Goal: Check status: Check status

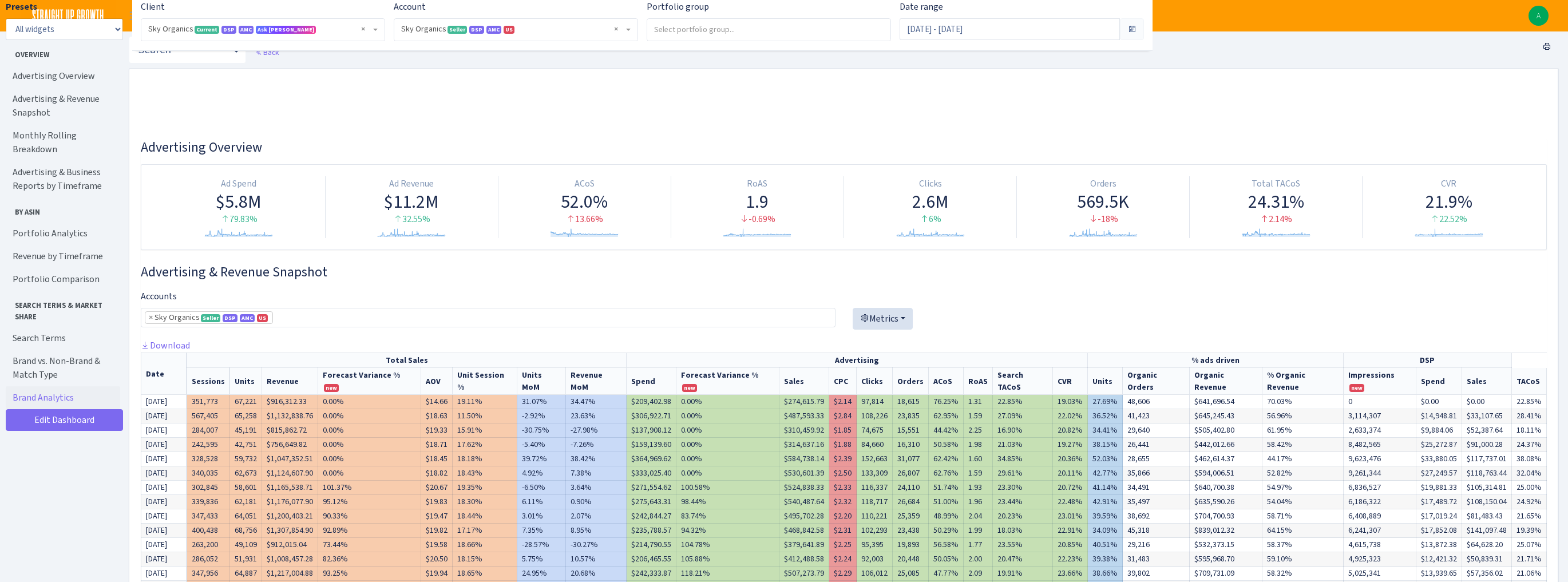
select select "[CREDIT_CARD_NUMBER]"
select select "month"
select select "[MEDICAL_DATA] - SUG^^^^^^B01KW6CF36"
select select "month"
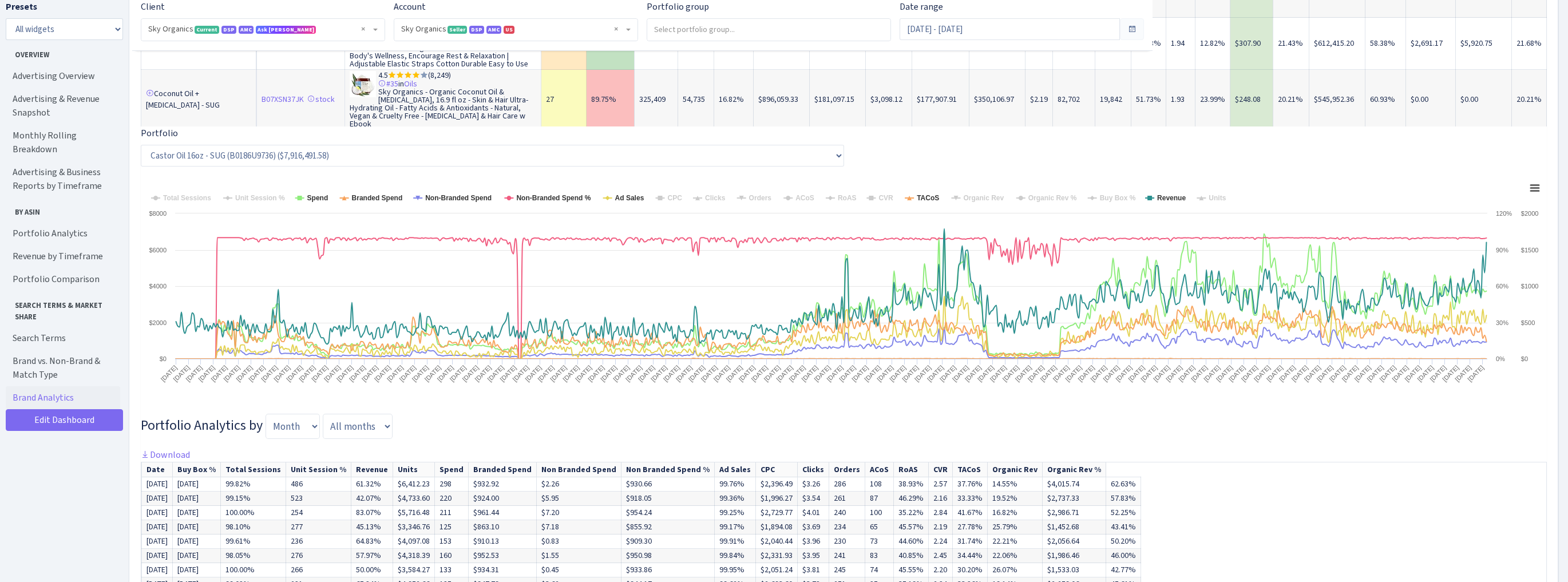
scroll to position [2393, 0]
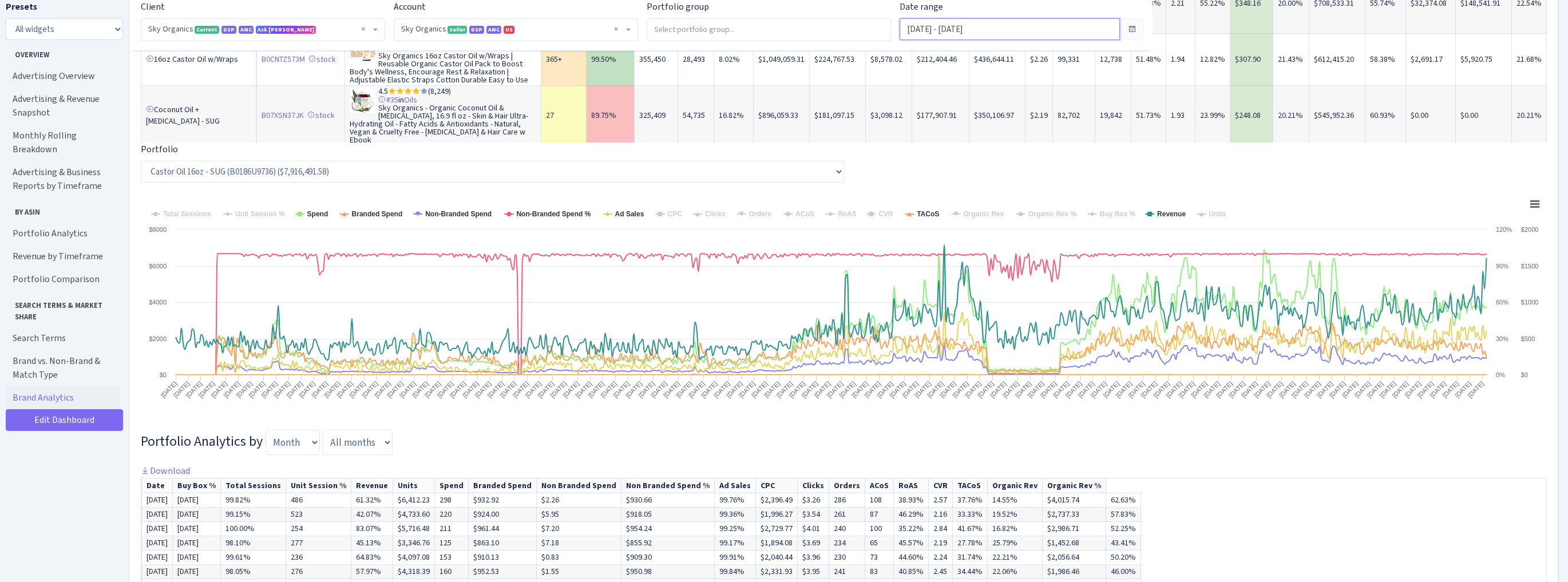
click at [969, 30] on input "Oct 1, 2023 - Sep 30, 2025" at bounding box center [1010, 29] width 220 height 22
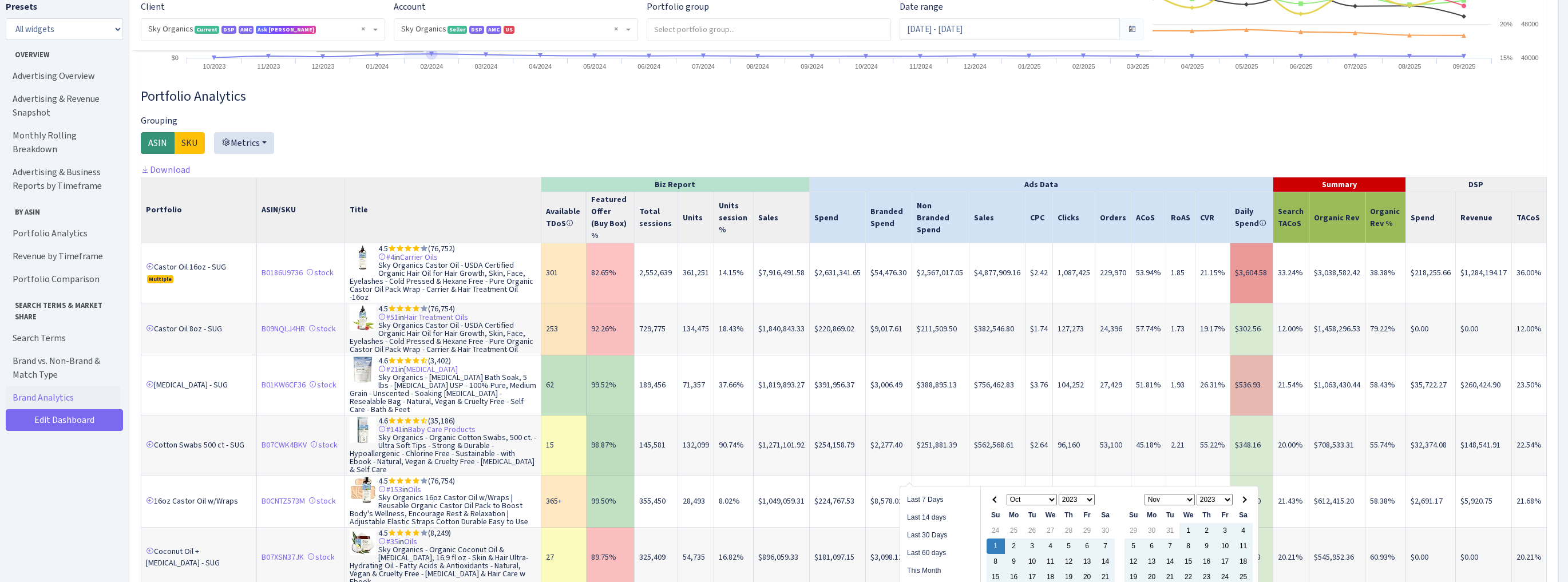
scroll to position [1843, 0]
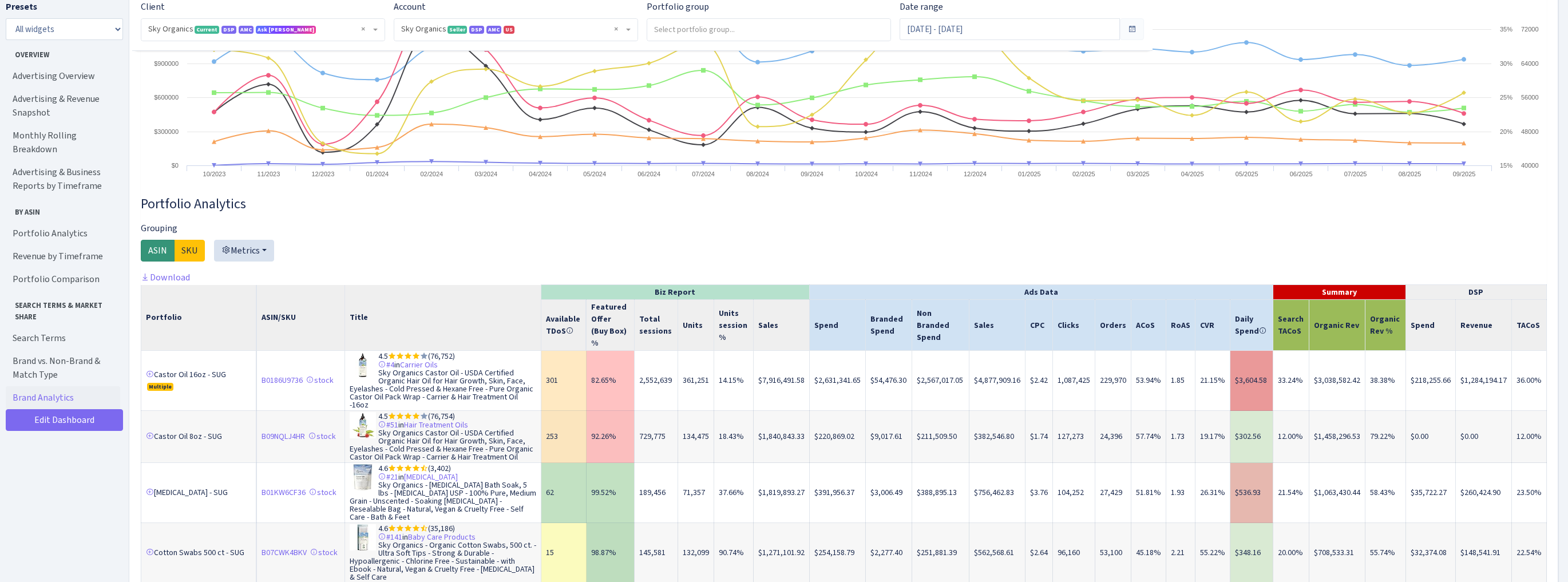
click at [330, 20] on span "× Sky Organics Current DSP AMC Ask Dan" at bounding box center [263, 30] width 243 height 22
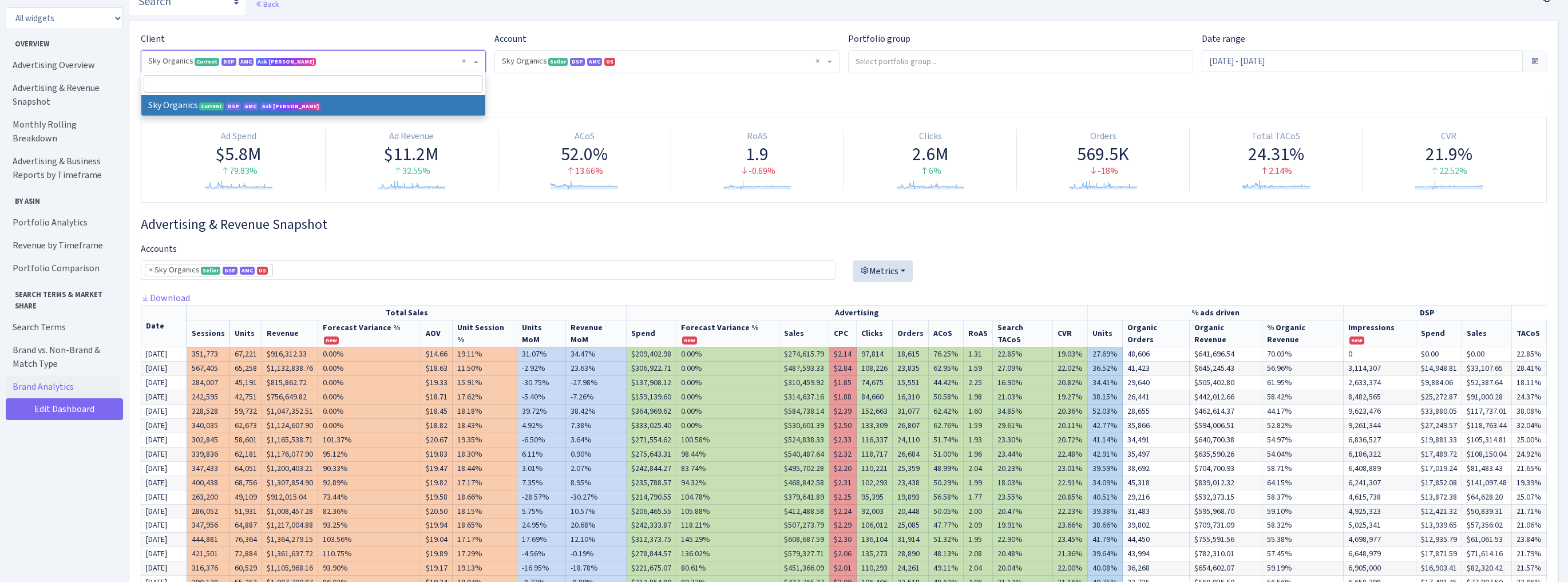
scroll to position [0, 0]
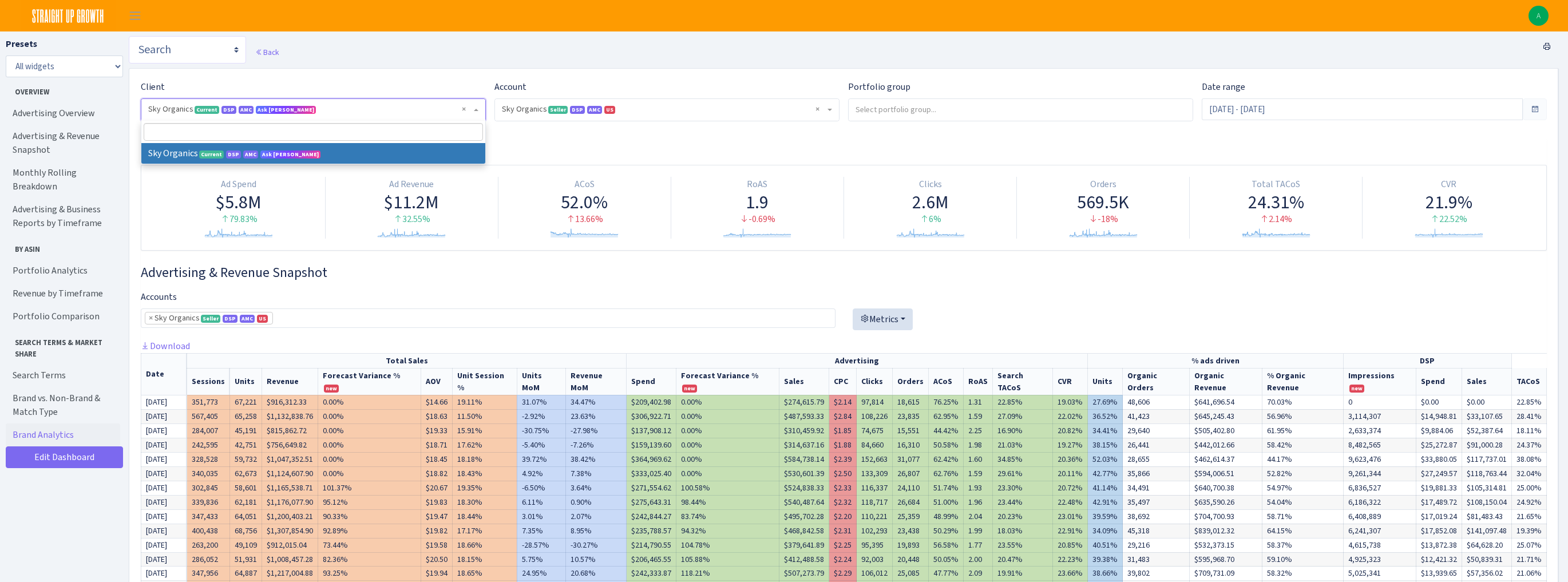
click at [200, 49] on select "Search DSP FBA Inventory Forecast Tracking Profitability Subscribe and save Pro…" at bounding box center [187, 50] width 117 height 28
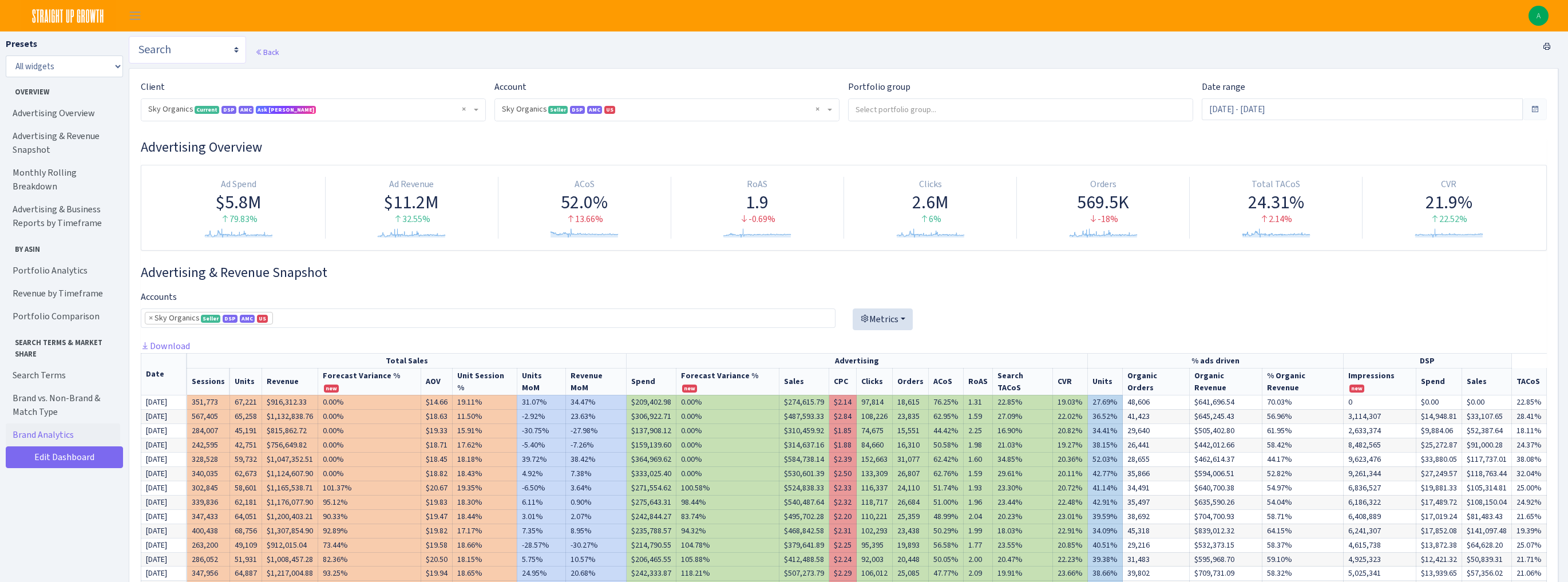
click at [191, 53] on select "Search DSP FBA Inventory Forecast Tracking Profitability Subscribe and save Pro…" at bounding box center [187, 50] width 117 height 28
select select "https://straightupgrowth.com/admin/dashboard/19/show"
click at [129, 36] on select "Search DSP FBA Inventory Forecast Tracking Profitability Subscribe and save Pro…" at bounding box center [187, 50] width 117 height 28
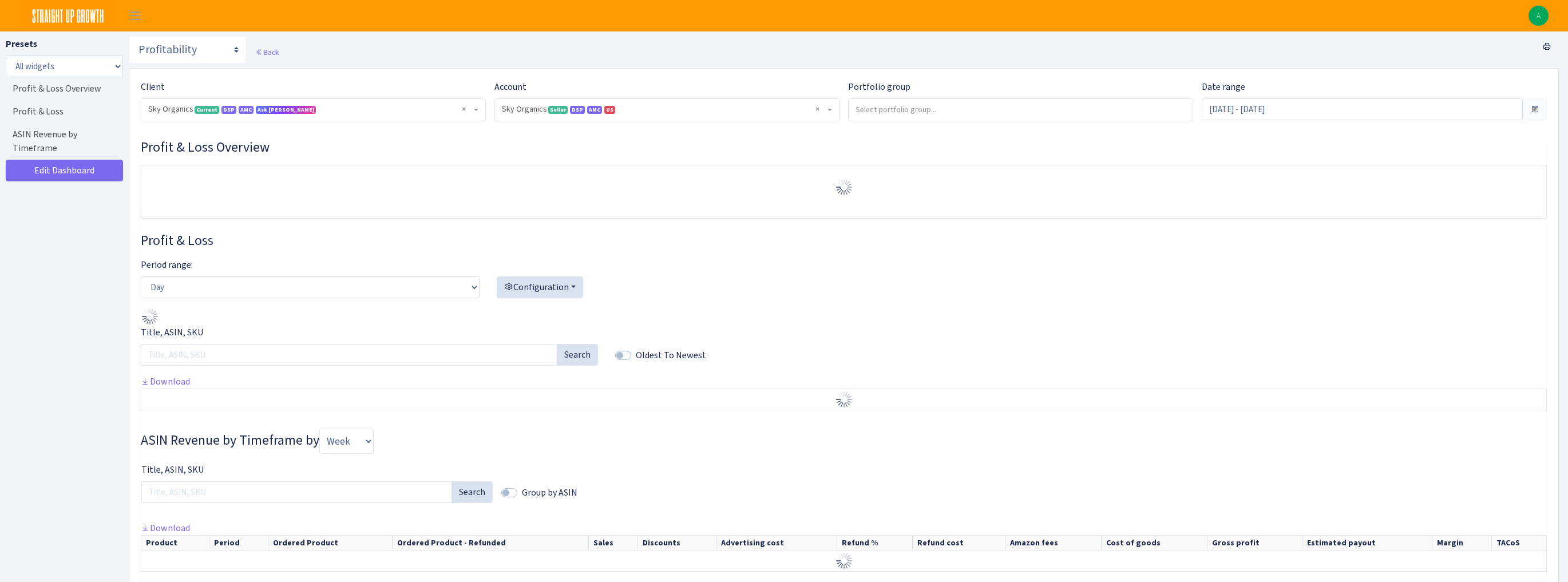
select select "[CREDIT_CARD_NUMBER]"
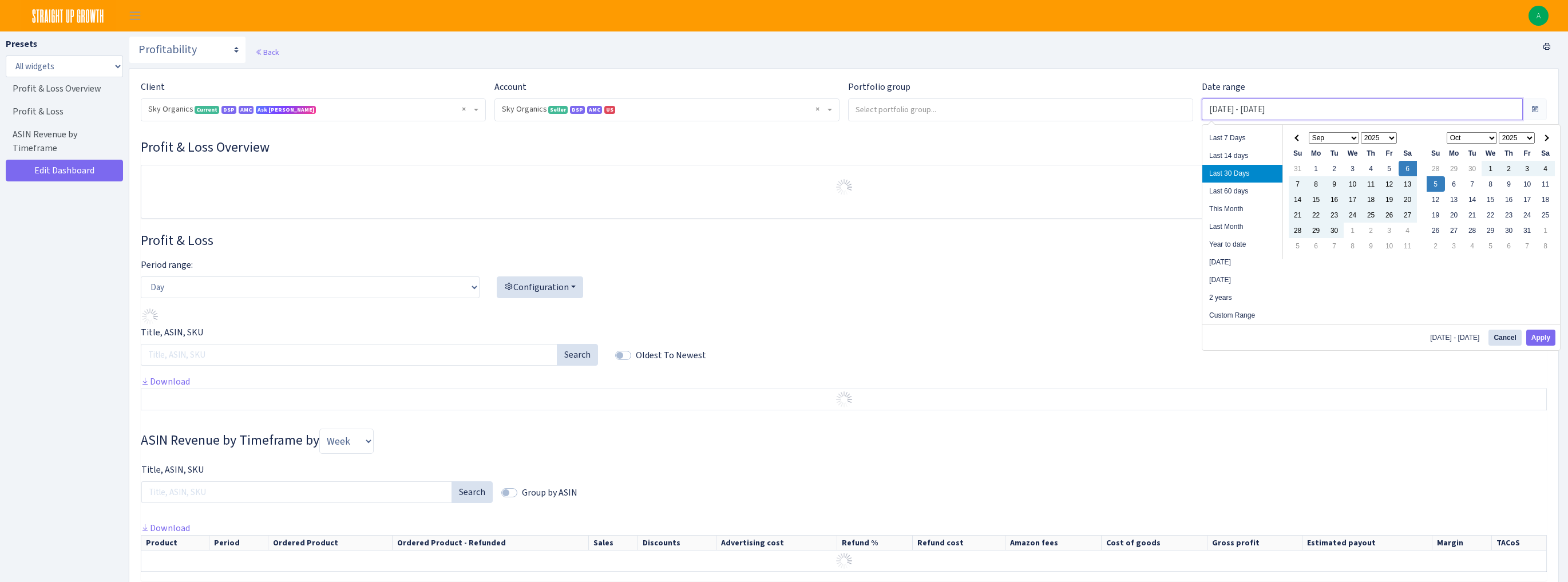
click at [1271, 115] on input "Sep 6, 2025 - Oct 5, 2025" at bounding box center [1362, 109] width 321 height 22
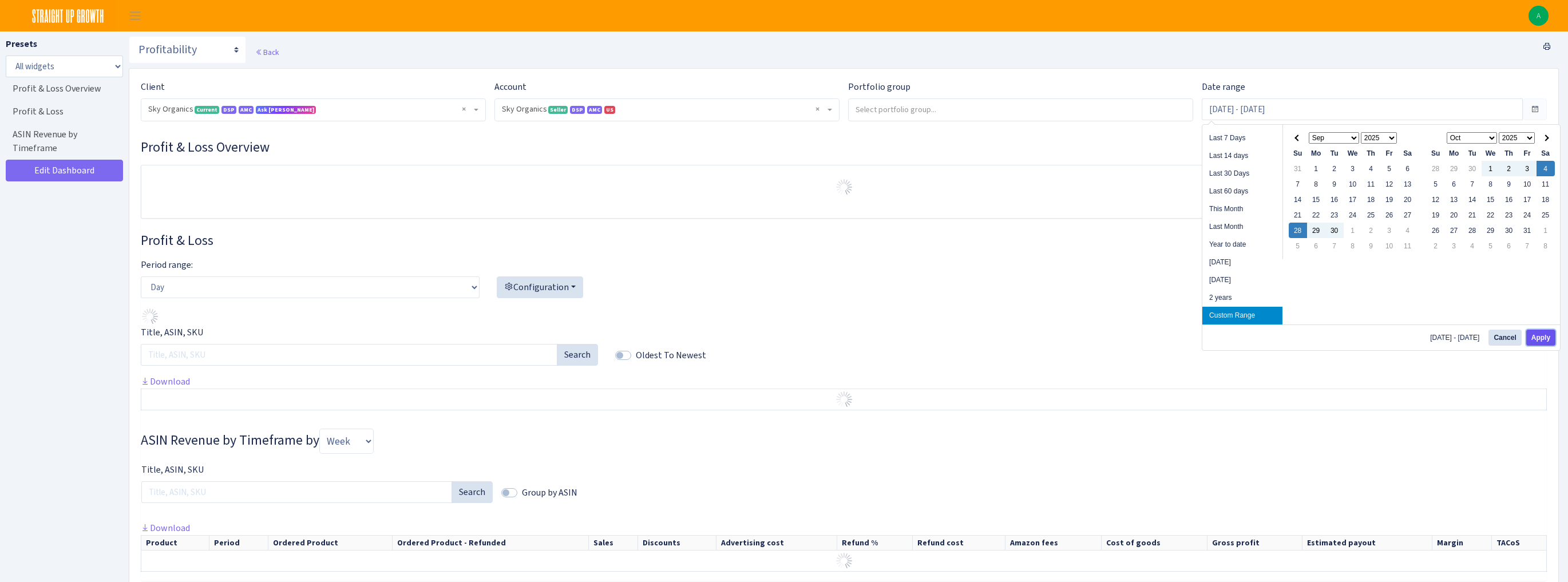
click at [1542, 339] on button "Apply" at bounding box center [1541, 338] width 29 height 16
type input "Sep 28, 2025 - Oct 4, 2025"
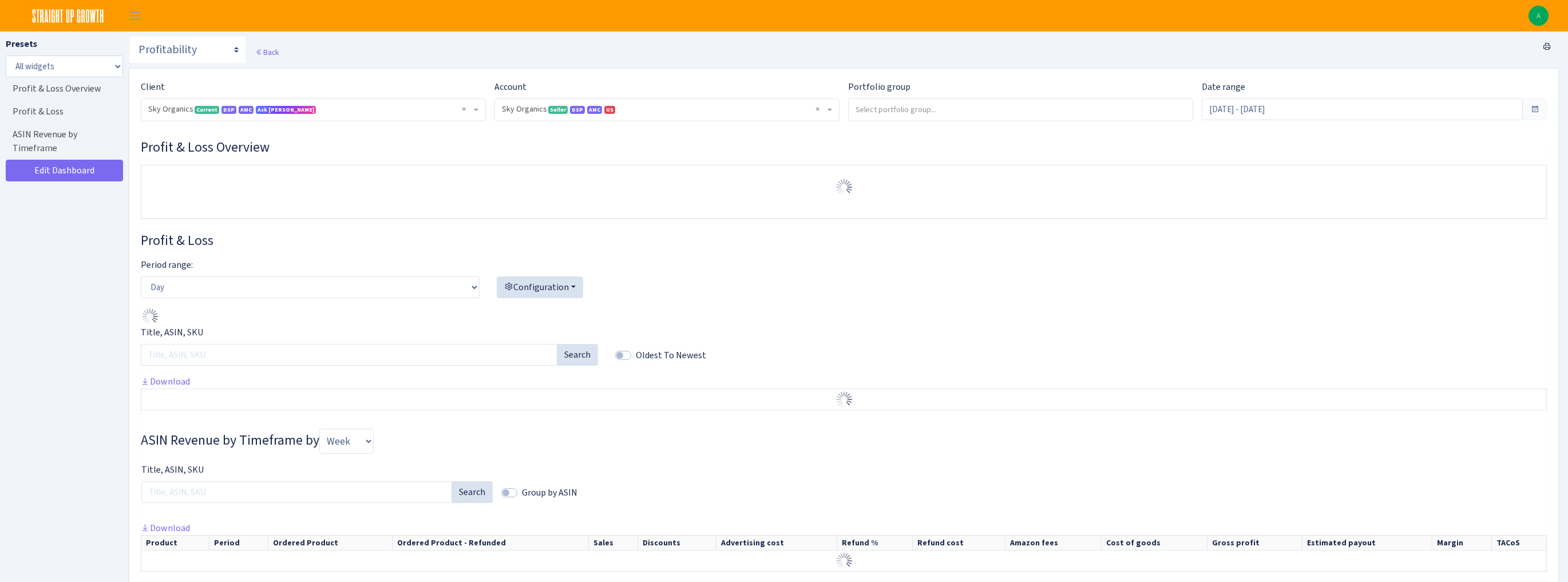
select select "[CREDIT_CARD_NUMBER]"
click at [266, 292] on select "Day Week Month" at bounding box center [310, 287] width 339 height 22
select select "week"
click at [141, 276] on select "Day Week Month" at bounding box center [310, 287] width 339 height 22
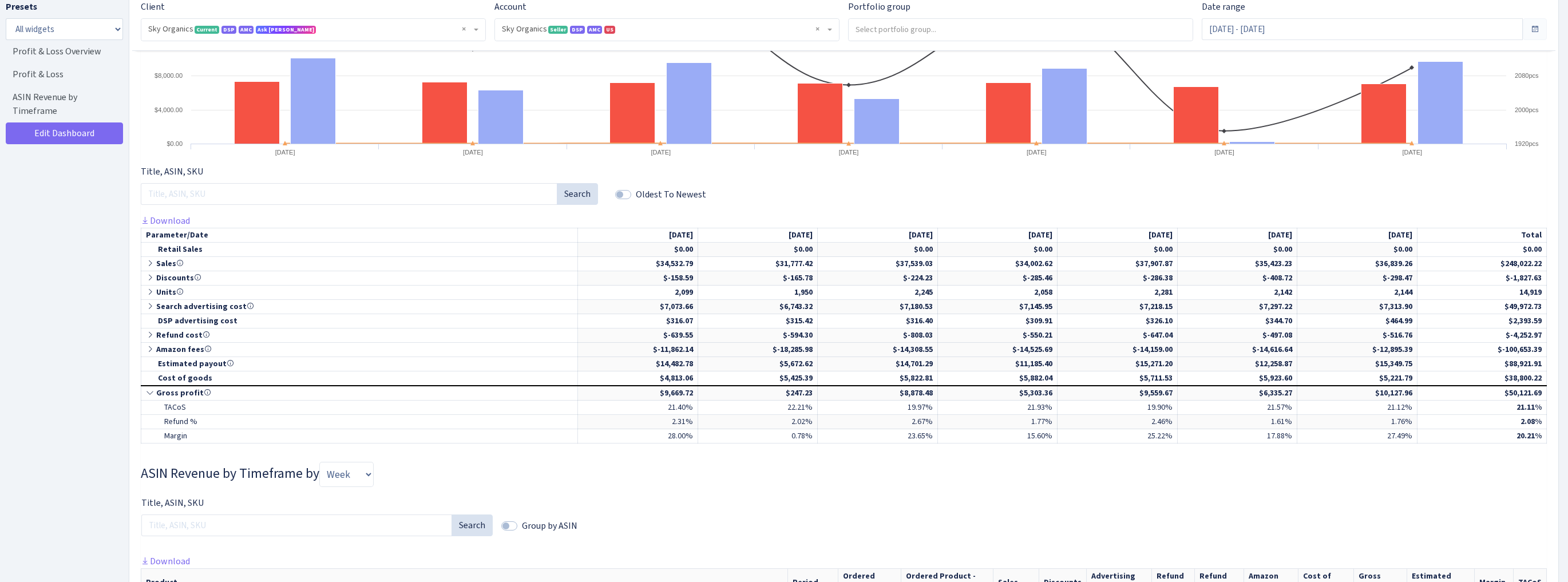
scroll to position [321, 0]
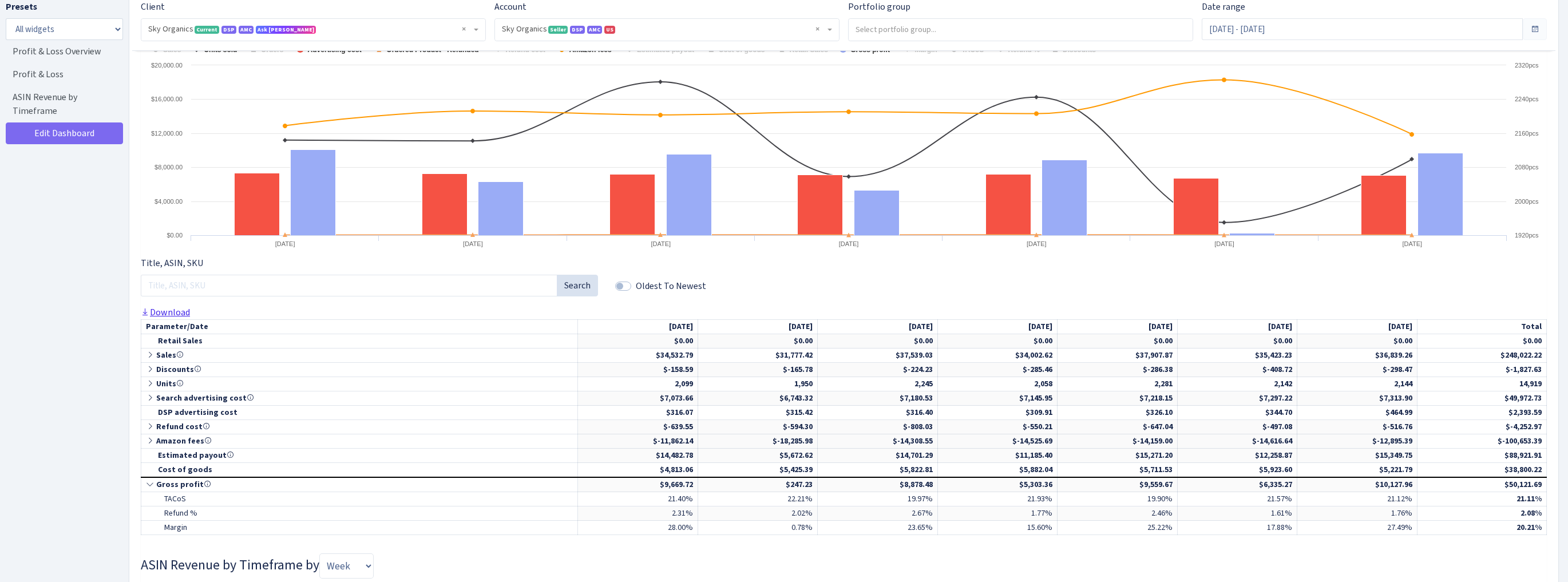
click at [179, 315] on link "Download" at bounding box center [165, 312] width 49 height 12
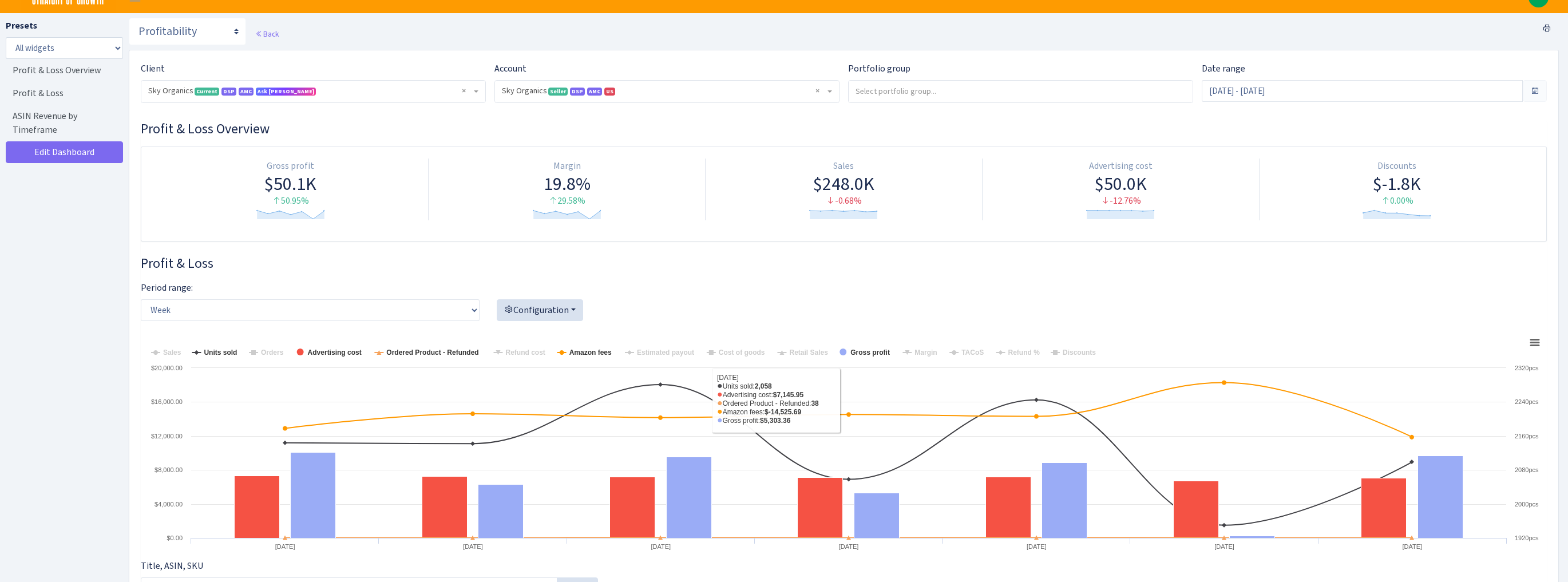
scroll to position [0, 0]
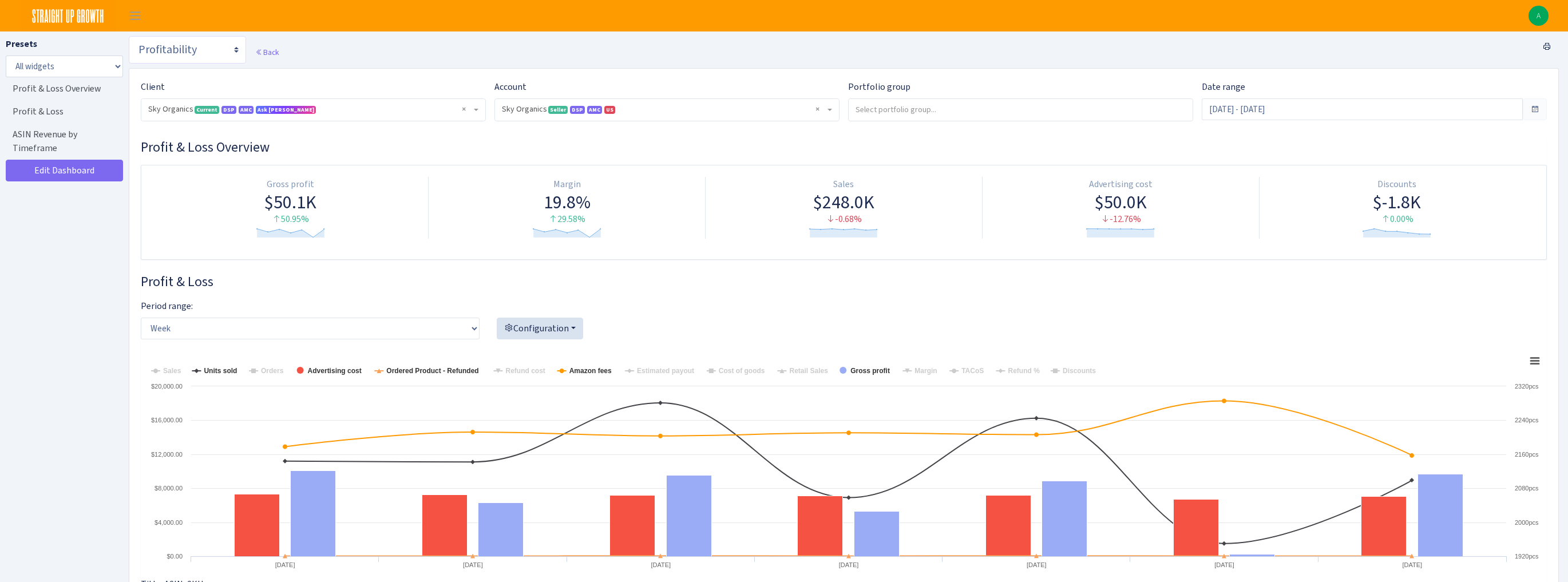
click at [174, 50] on select "Search DSP FBA Inventory Forecast Tracking Profitability Subscribe and save Pro…" at bounding box center [187, 50] width 117 height 28
select select "https://straightupgrowth.com/admin/dashboard/2/show"
click at [129, 36] on select "Search DSP FBA Inventory Forecast Tracking Profitability Subscribe and save Pro…" at bounding box center [187, 50] width 117 height 28
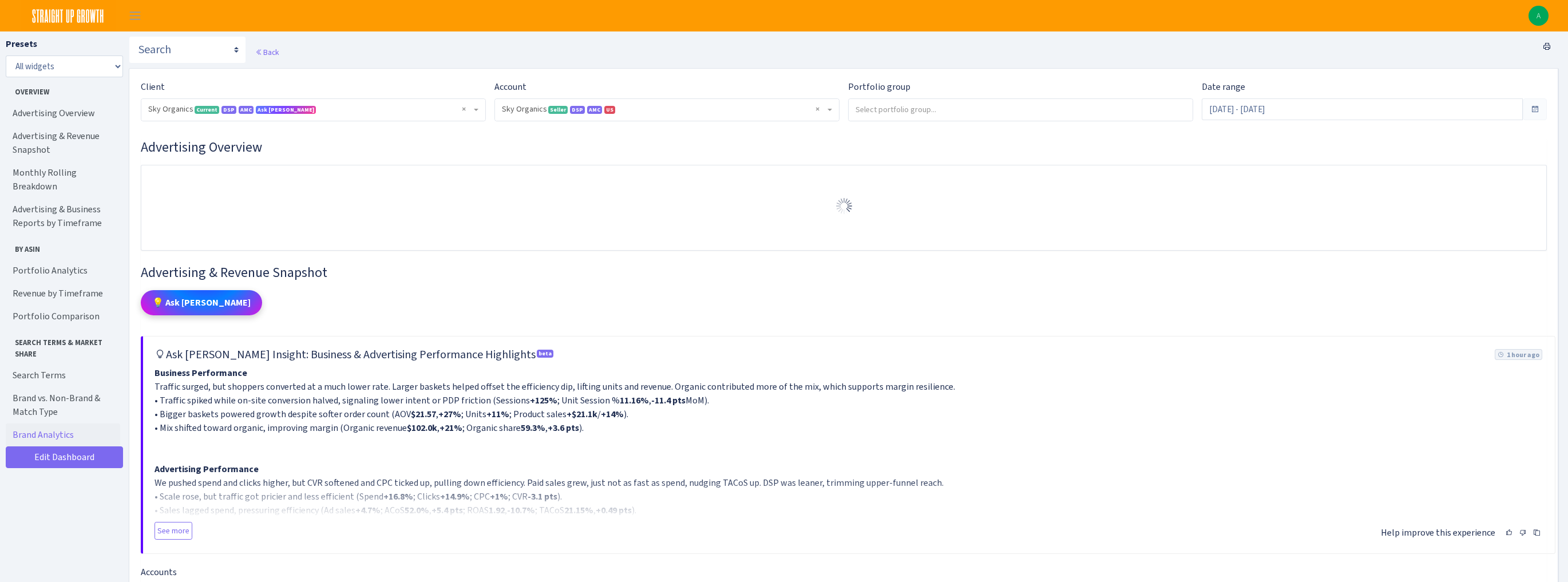
select select "[CREDIT_CARD_NUMBER]"
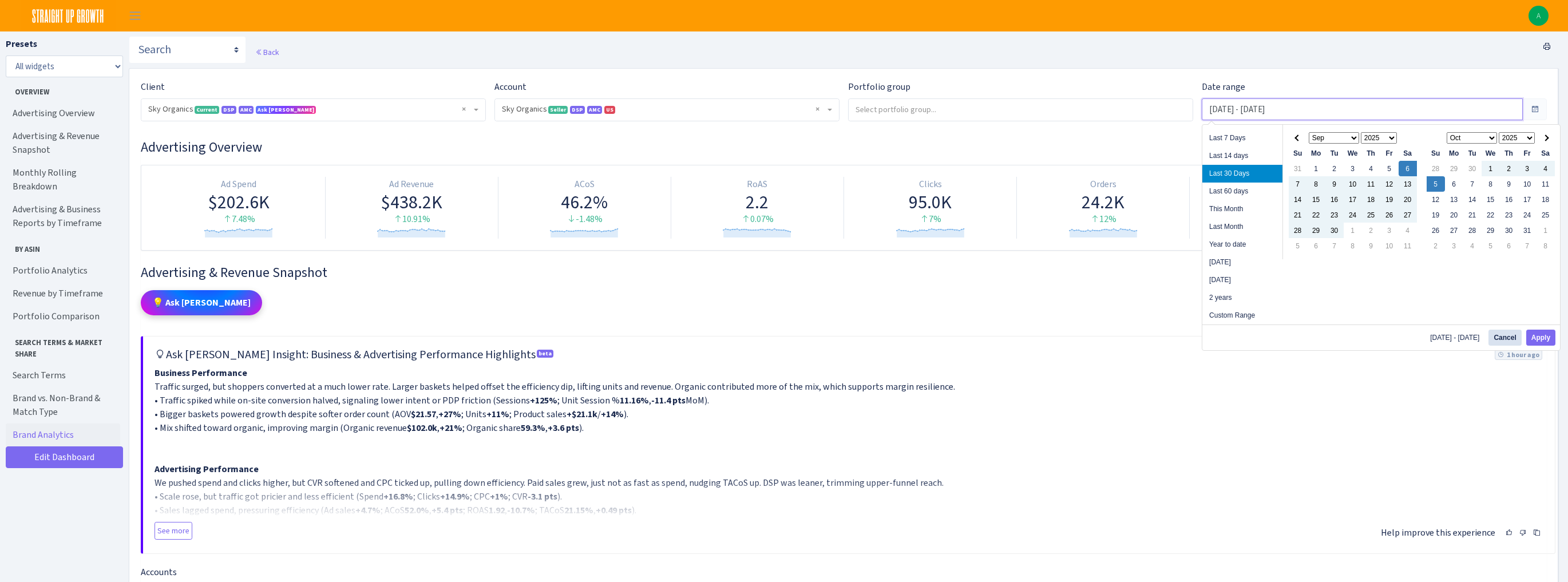
click at [1266, 111] on input "Sep 6, 2025 - Oct 5, 2025" at bounding box center [1362, 109] width 321 height 22
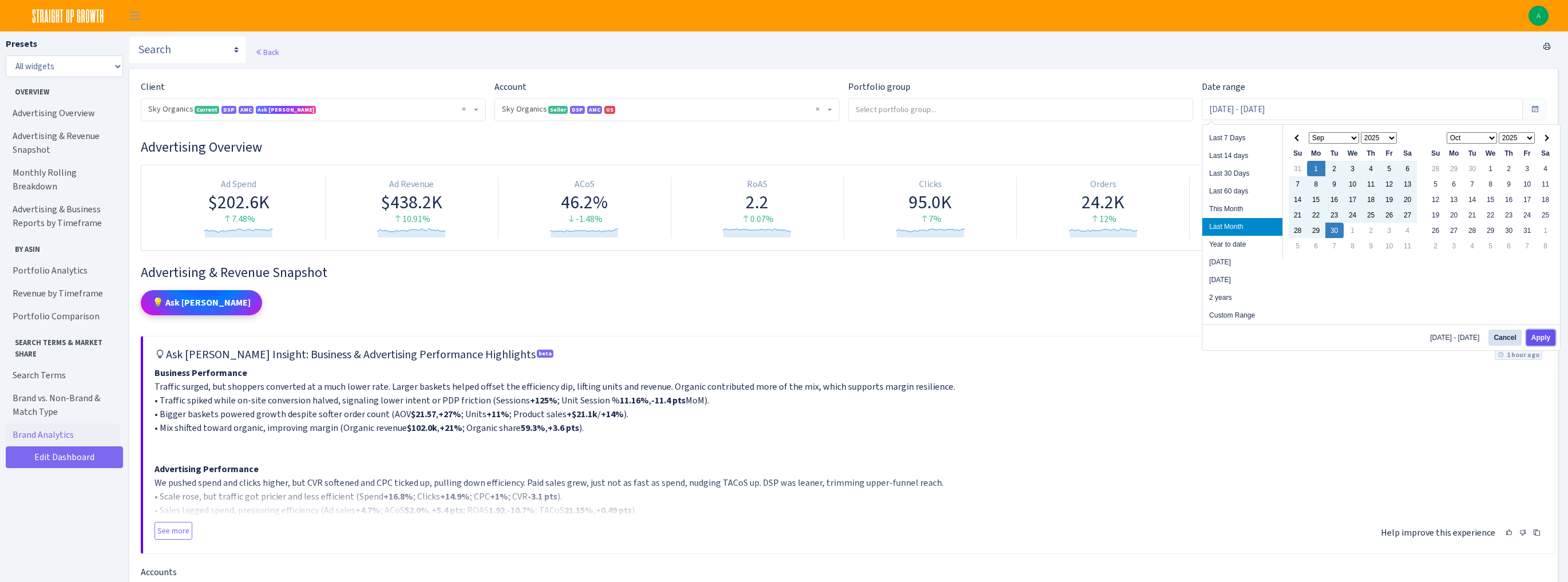
click at [1537, 337] on button "Apply" at bounding box center [1541, 338] width 29 height 16
type input "Sep 1, 2025 - Sep 30, 2025"
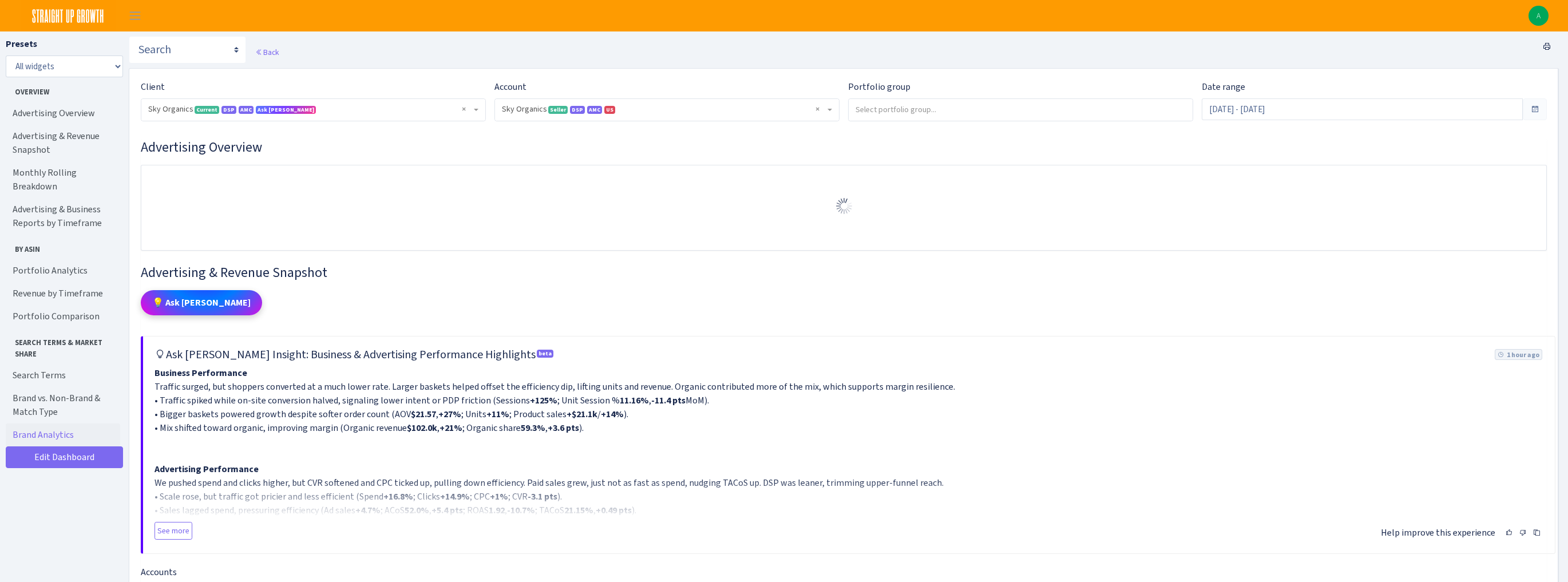
select select "[CREDIT_CARD_NUMBER]"
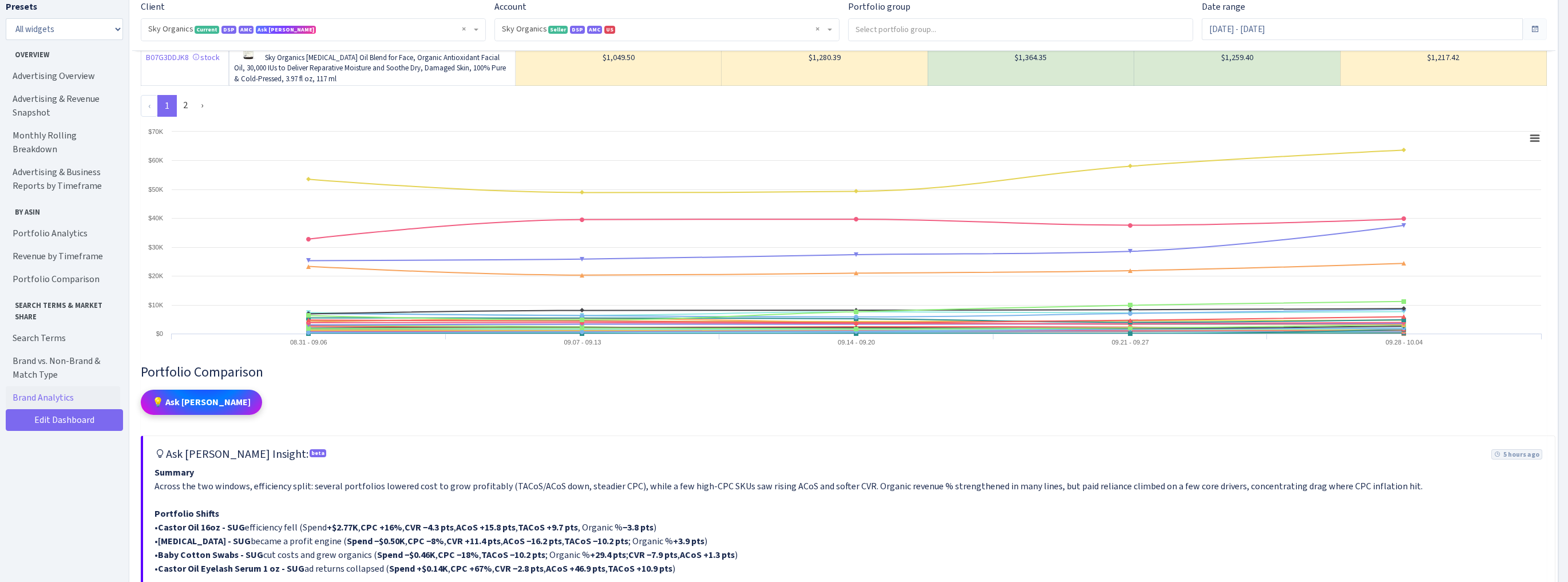
scroll to position [5359, 0]
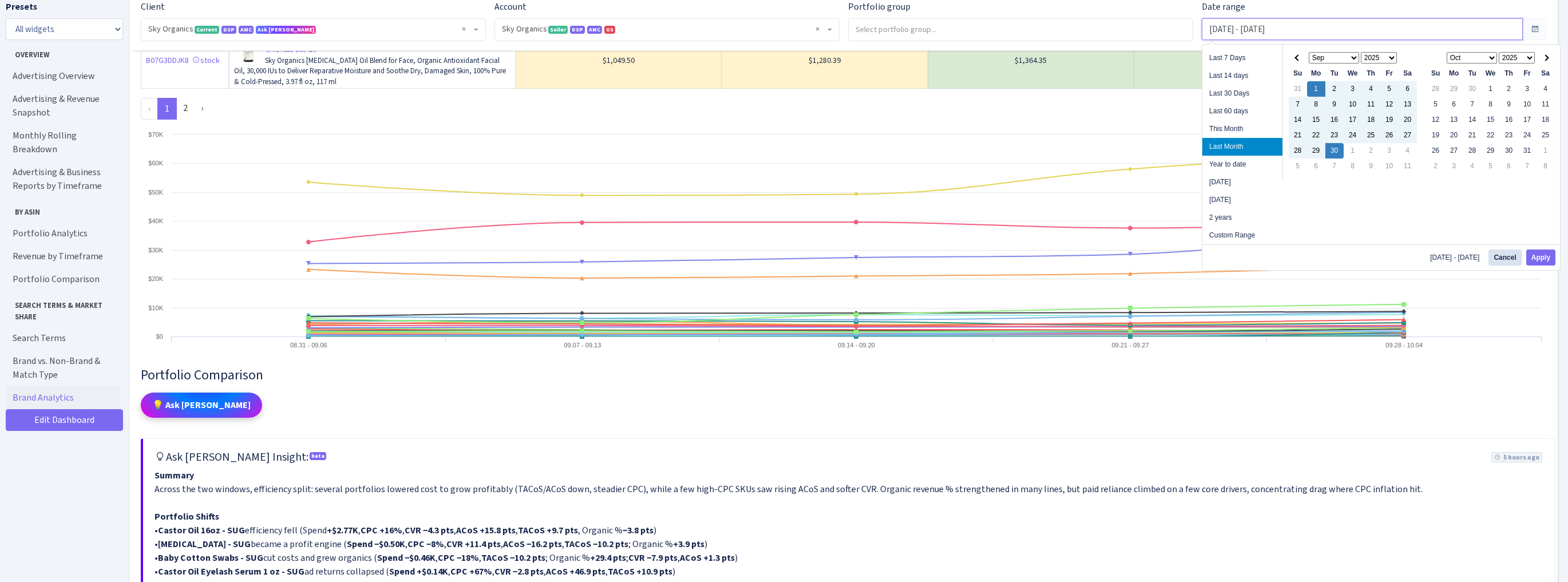
click at [1253, 34] on input "Sep 1, 2025 - Sep 30, 2025" at bounding box center [1362, 29] width 321 height 22
click at [1226, 166] on li "Year to date" at bounding box center [1242, 164] width 80 height 18
type input "Jan 1, 2025 - Oct 5, 2025"
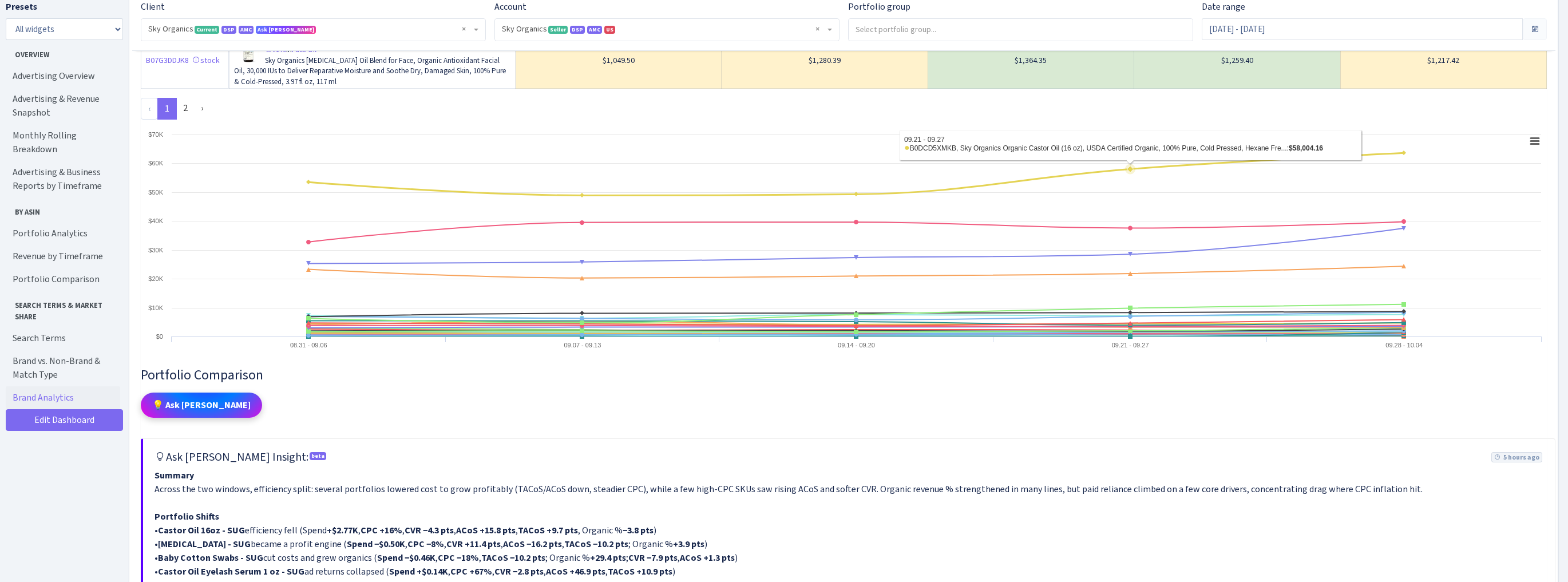
scroll to position [5236, 0]
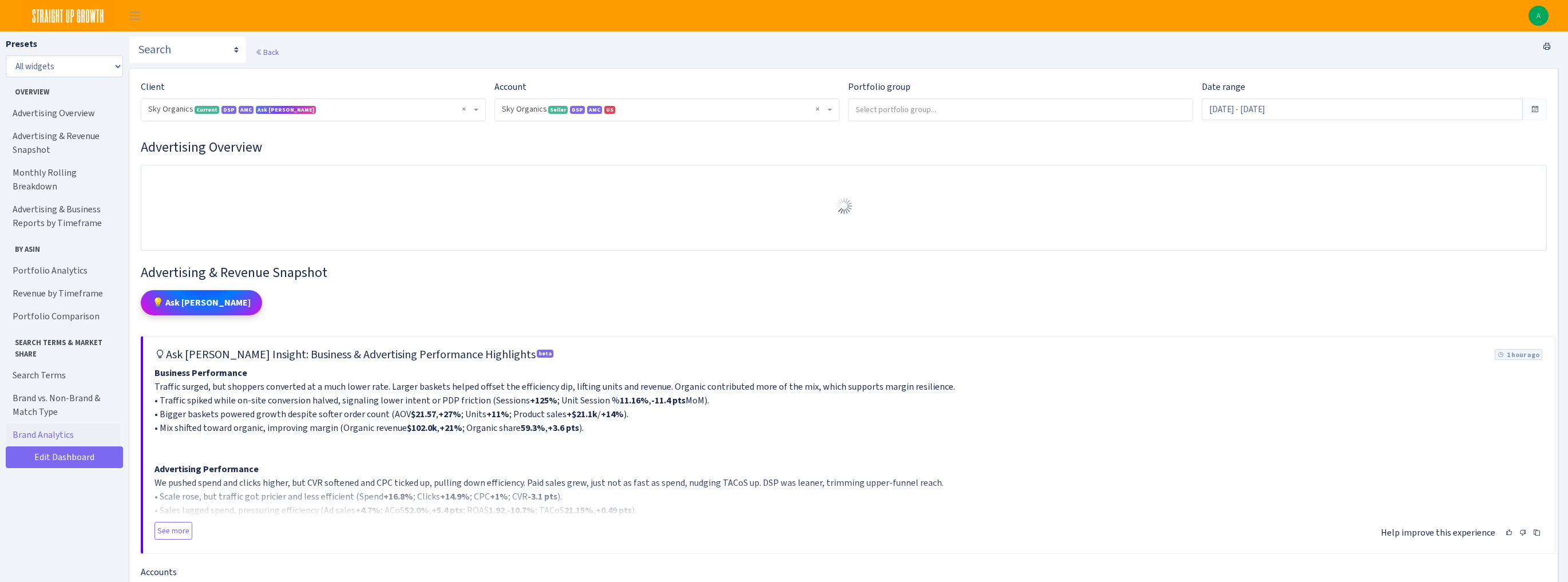
select select "[CREDIT_CARD_NUMBER]"
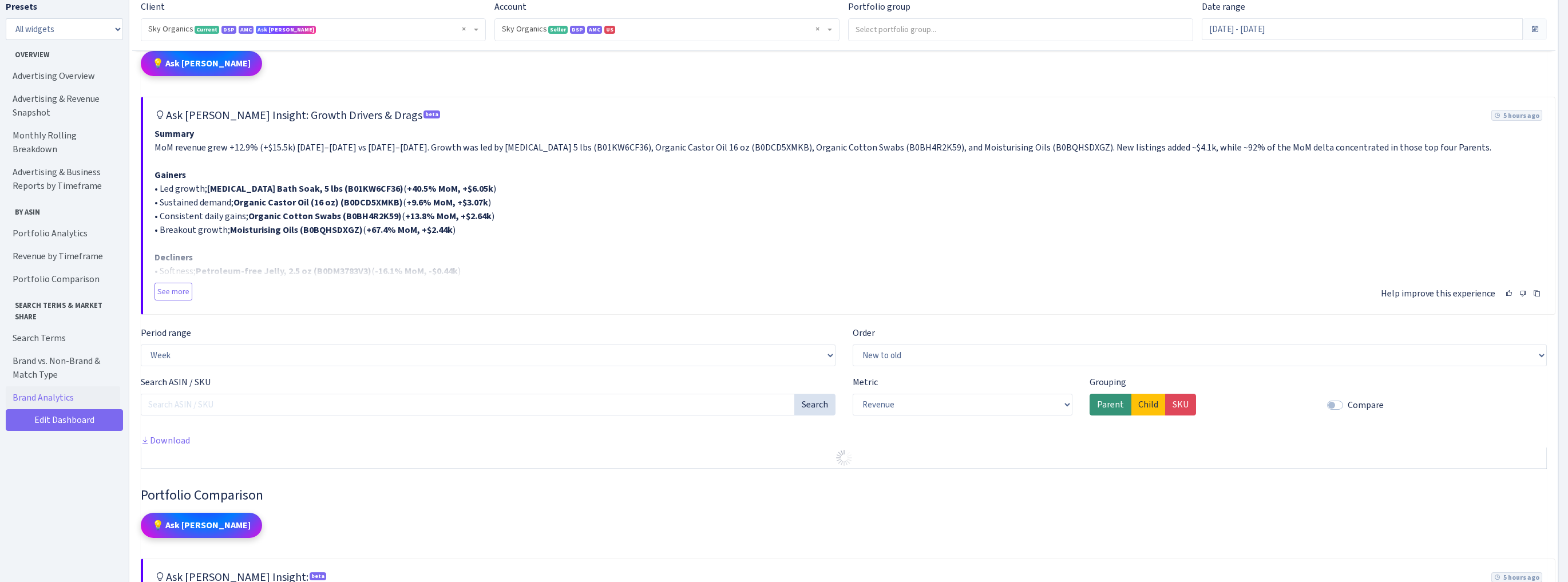
scroll to position [2657, 0]
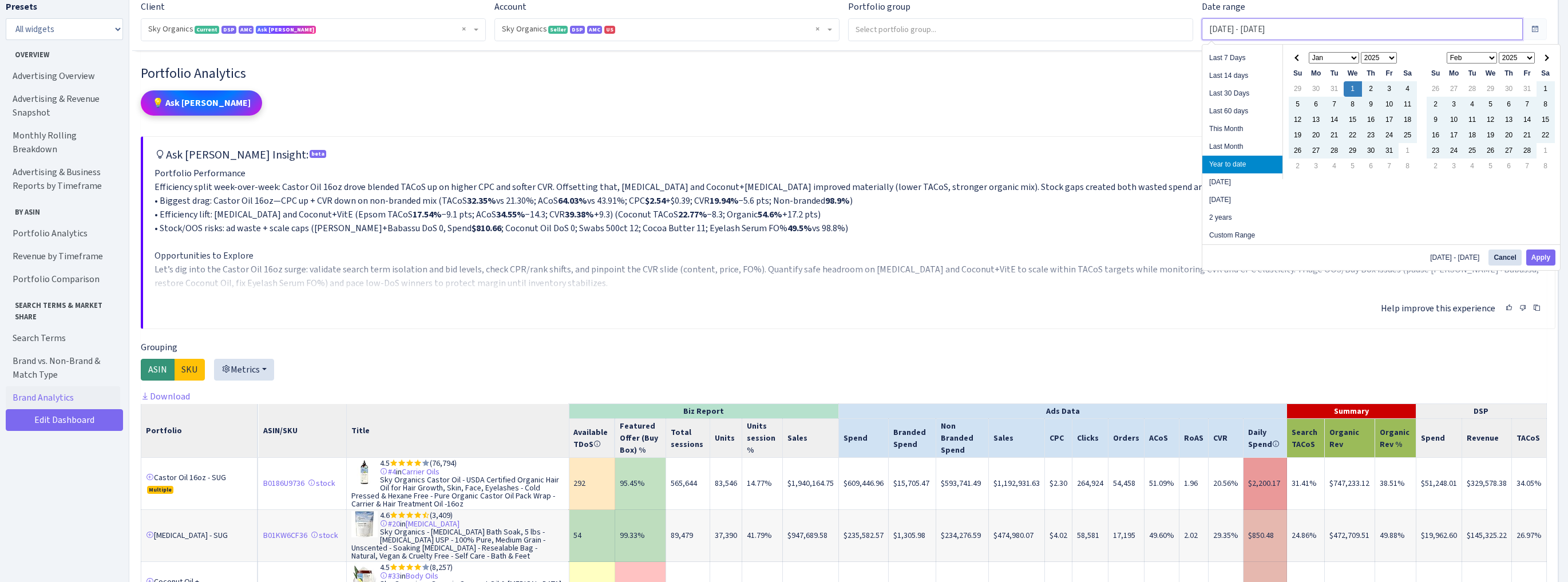
click at [1284, 28] on input "[DATE] - [DATE]" at bounding box center [1362, 29] width 321 height 22
click at [1544, 57] on span at bounding box center [1546, 57] width 7 height 7
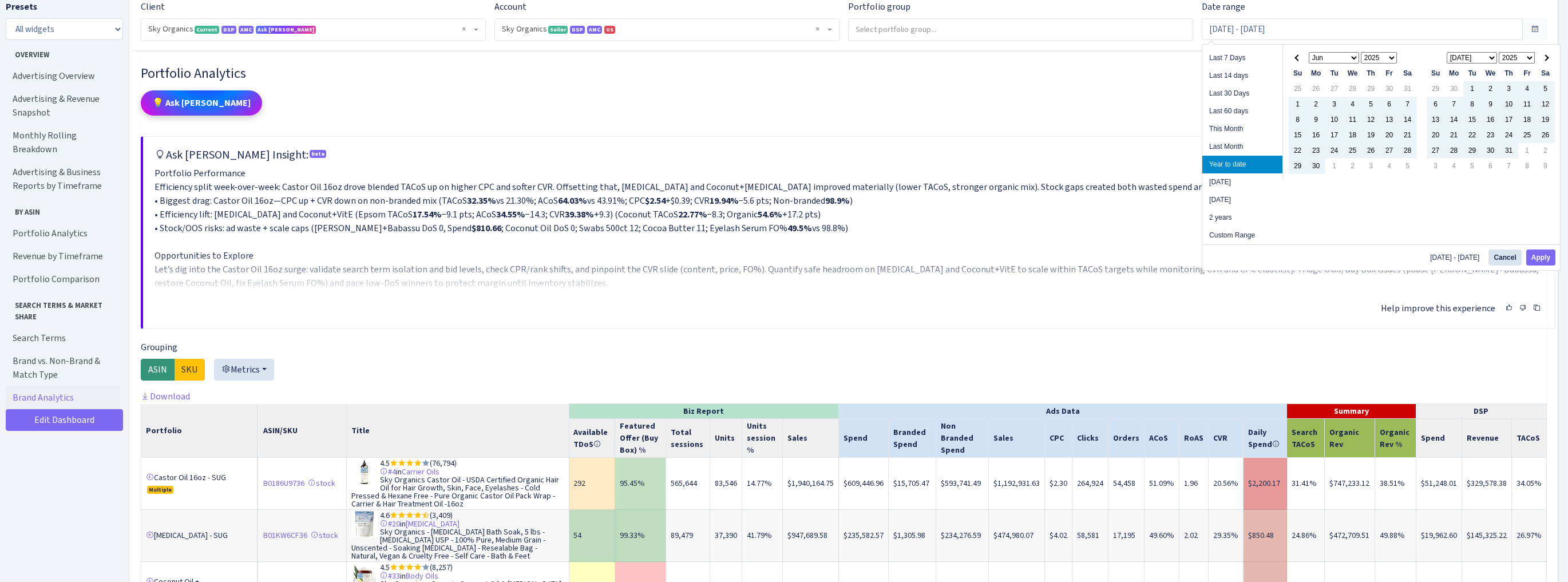
click at [1544, 57] on span at bounding box center [1546, 57] width 7 height 7
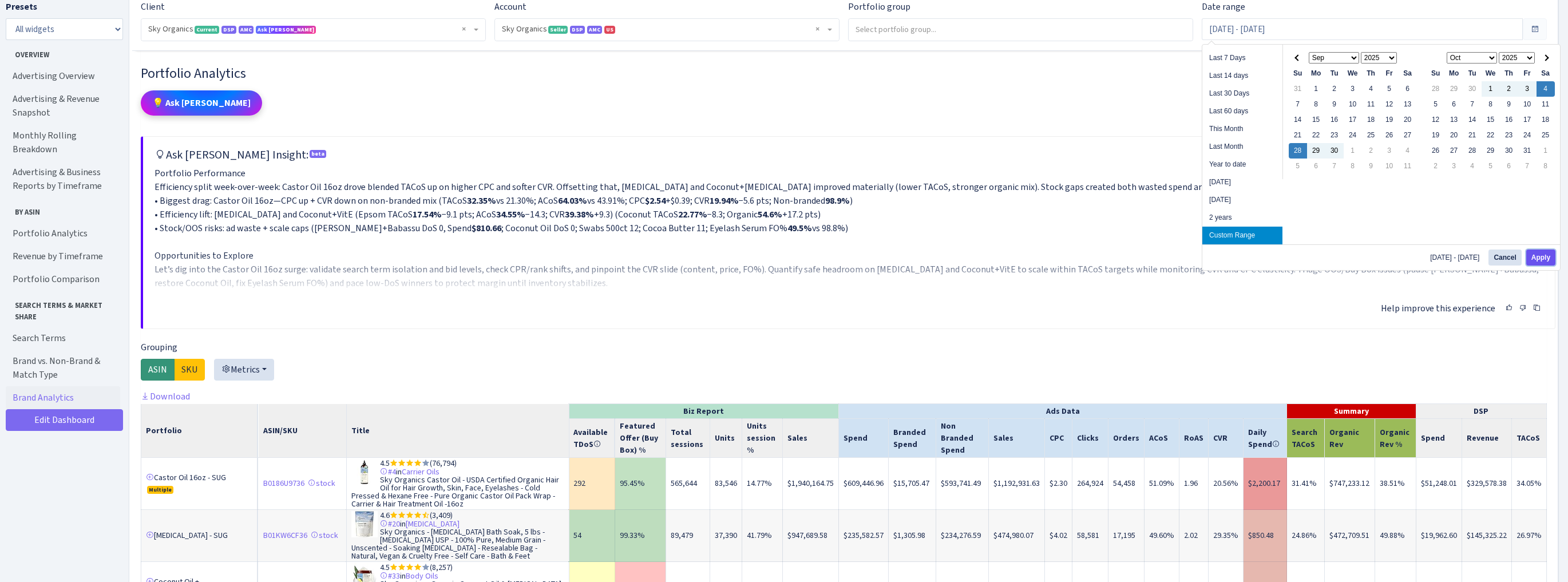
click at [1543, 261] on button "Apply" at bounding box center [1541, 257] width 29 height 16
type input "Sep 28, 2025 - Oct 4, 2025"
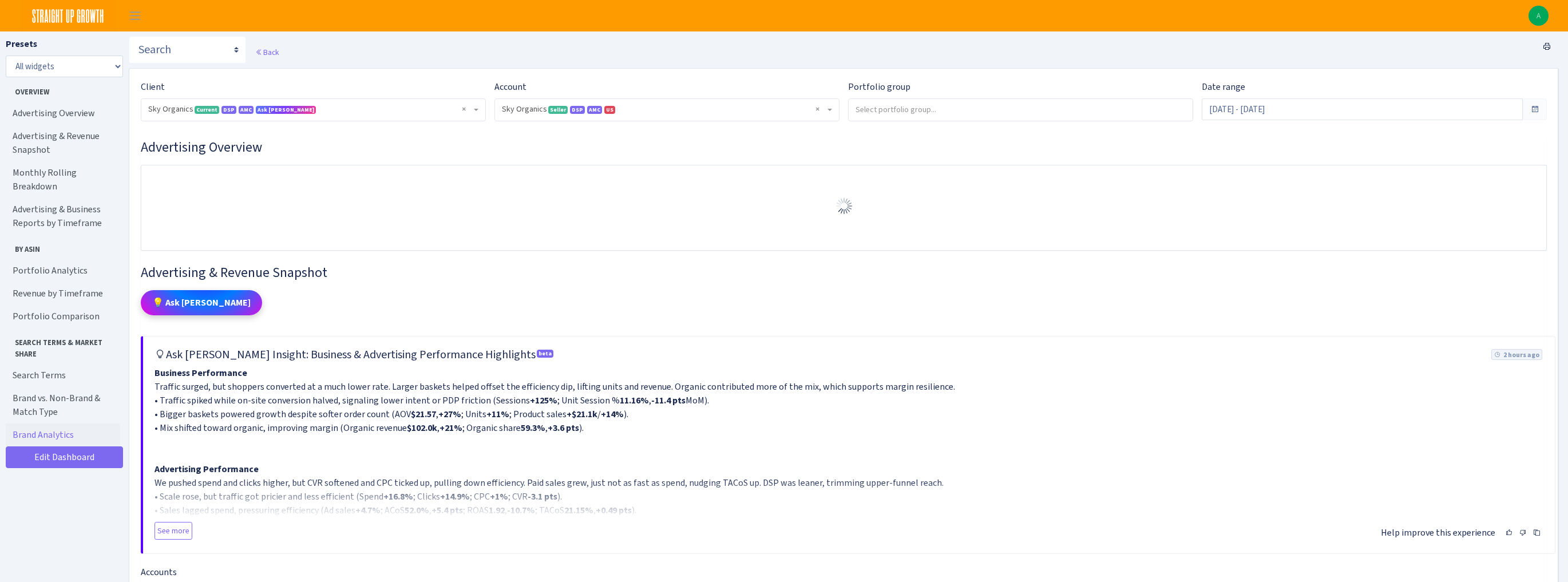
select select "[CREDIT_CARD_NUMBER]"
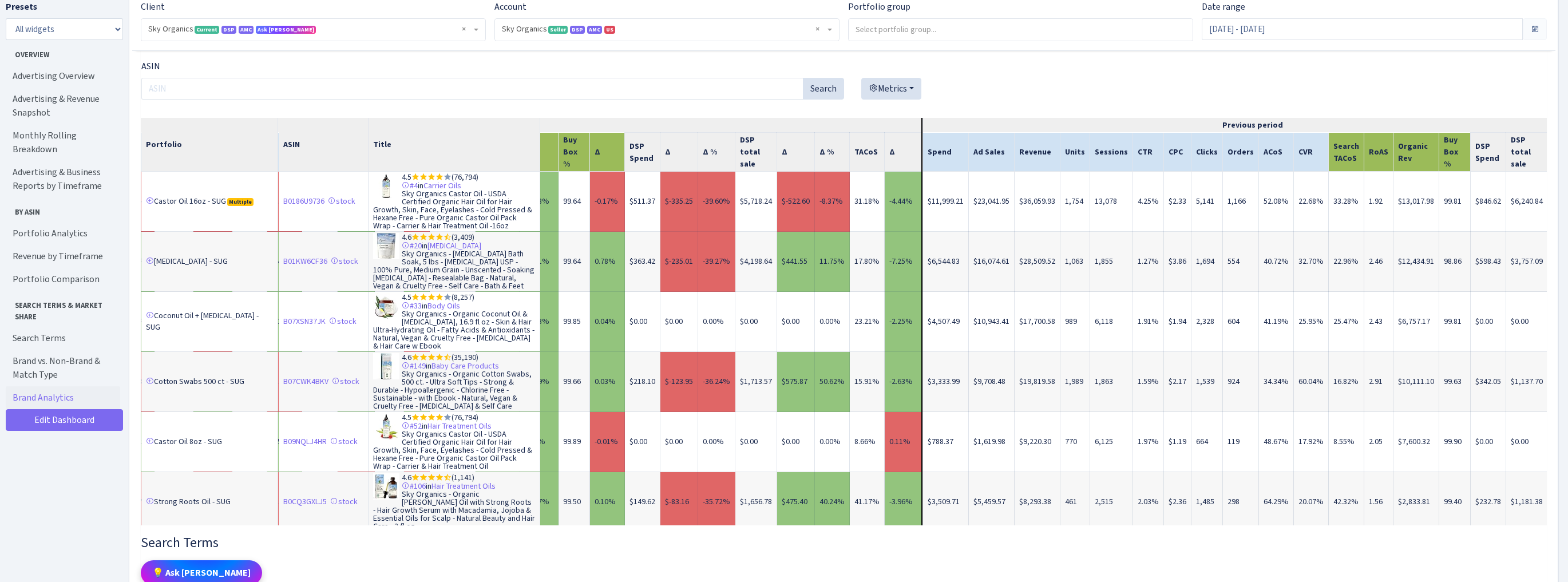
scroll to position [0, 1360]
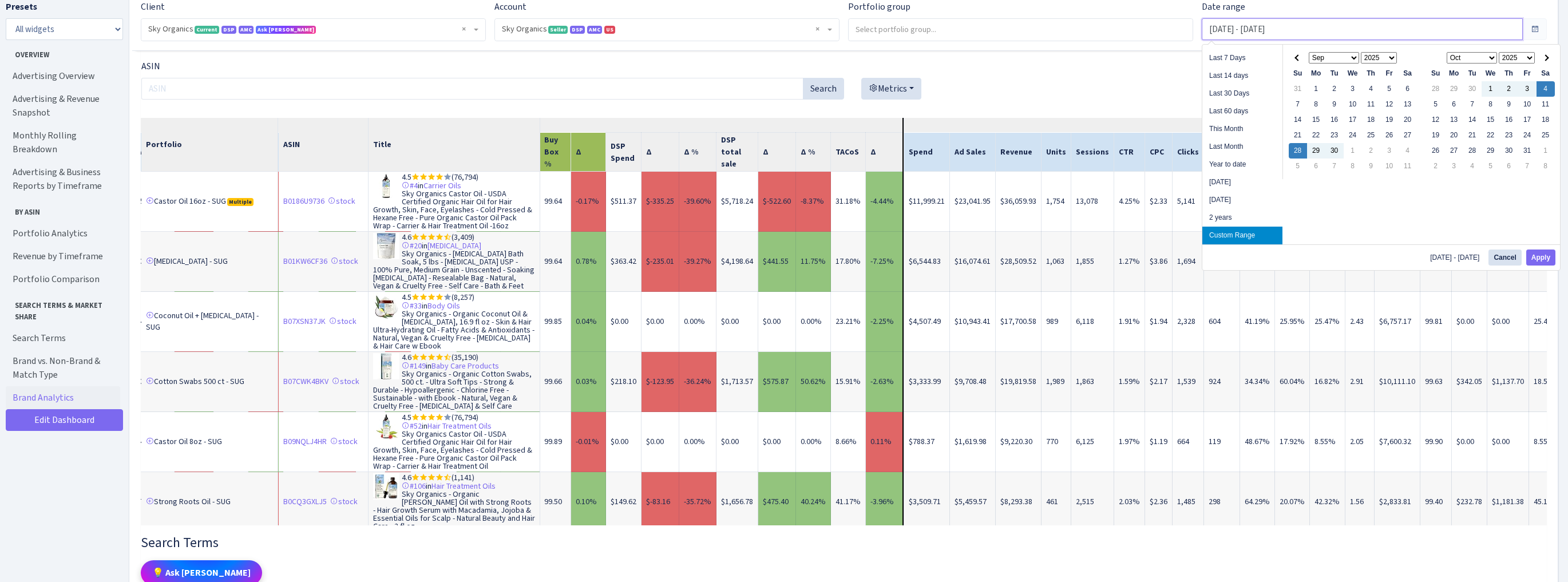
click at [1263, 32] on input "Sep 28, 2025 - Oct 4, 2025" at bounding box center [1362, 29] width 321 height 22
click at [1542, 255] on button "Apply" at bounding box center [1541, 257] width 29 height 16
type input "Sep 21, 2025 - Sep 27, 2025"
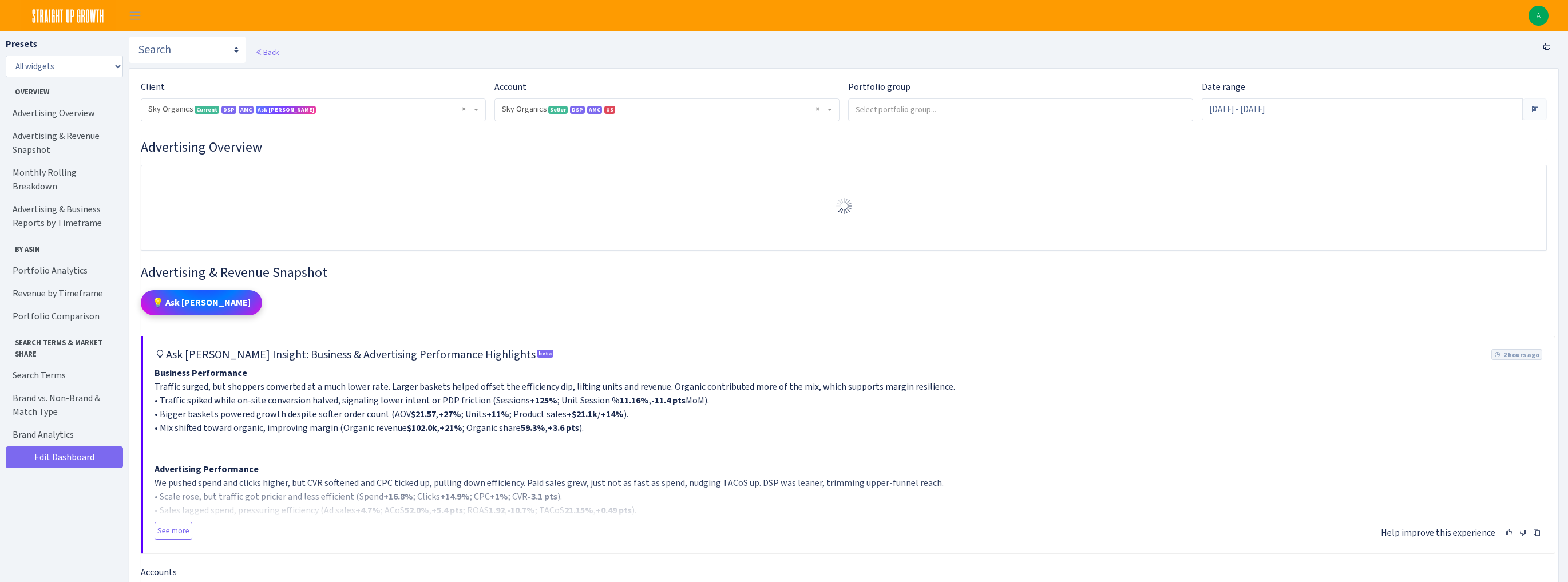
select select "[CREDIT_CARD_NUMBER]"
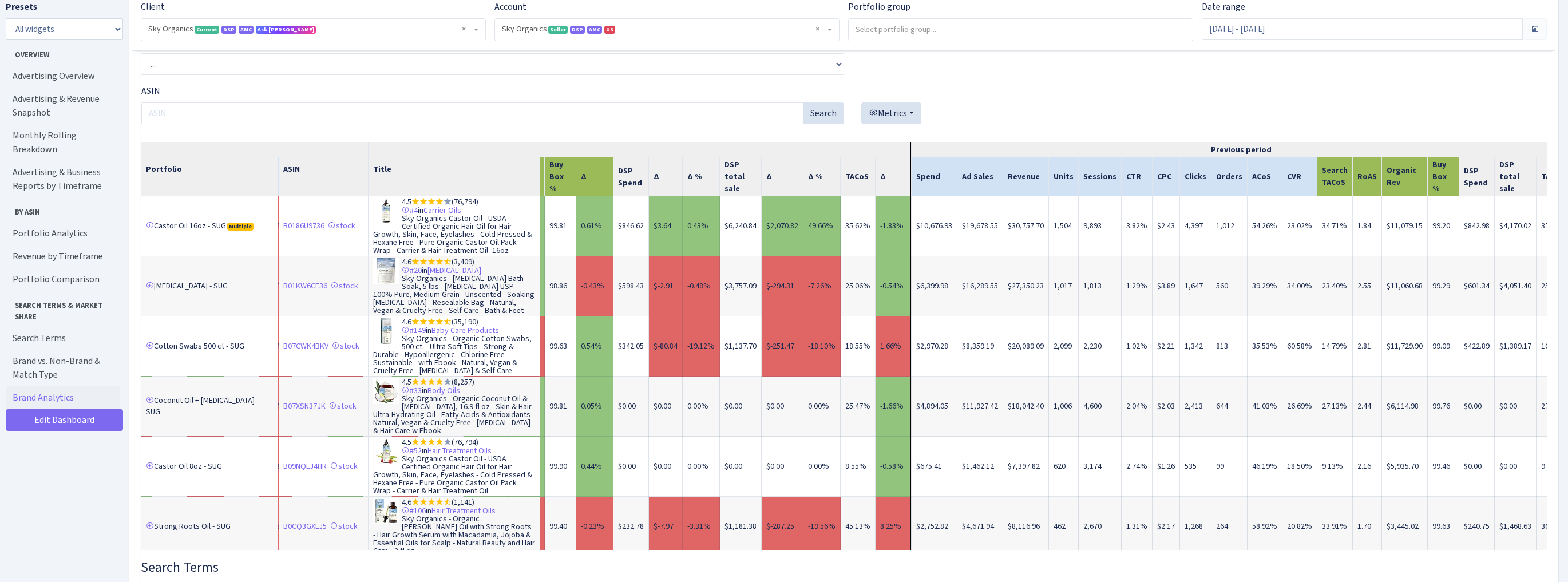
scroll to position [0, 1356]
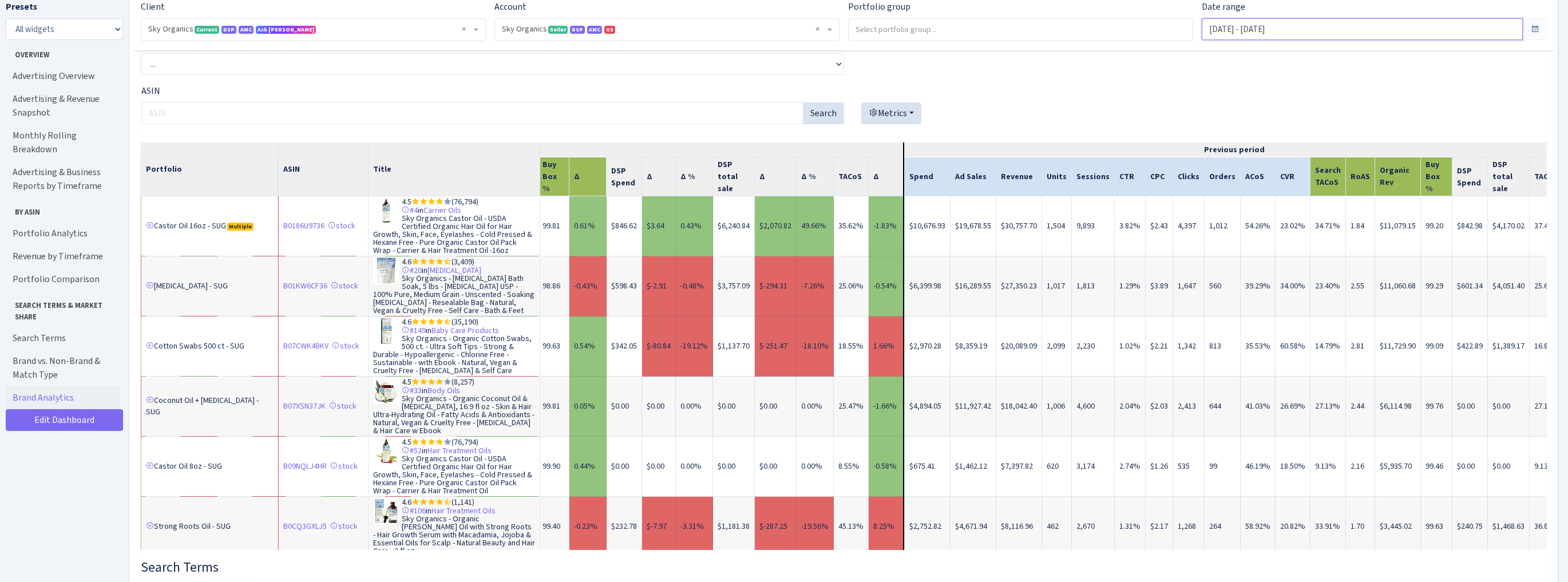
click at [1252, 29] on input "Sep 21, 2025 - Sep 27, 2025" at bounding box center [1362, 29] width 321 height 22
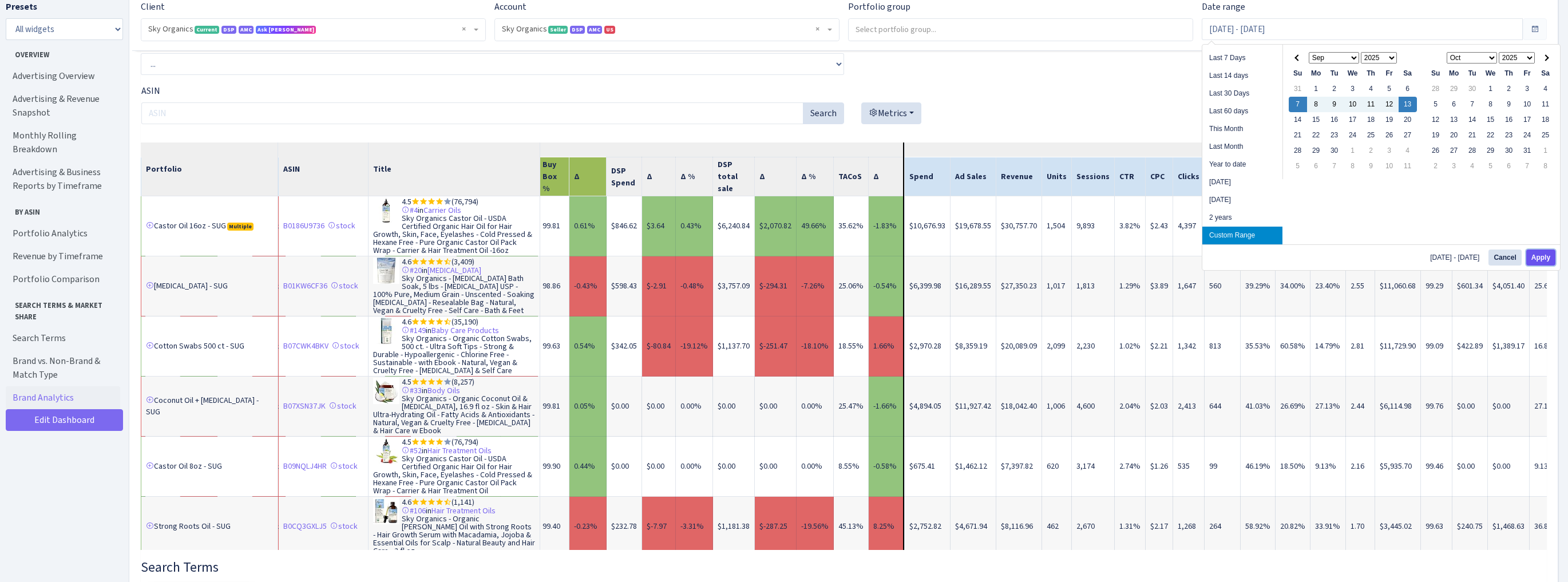
click at [1542, 257] on button "Apply" at bounding box center [1541, 257] width 29 height 16
type input "Sep 7, 2025 - Sep 13, 2025"
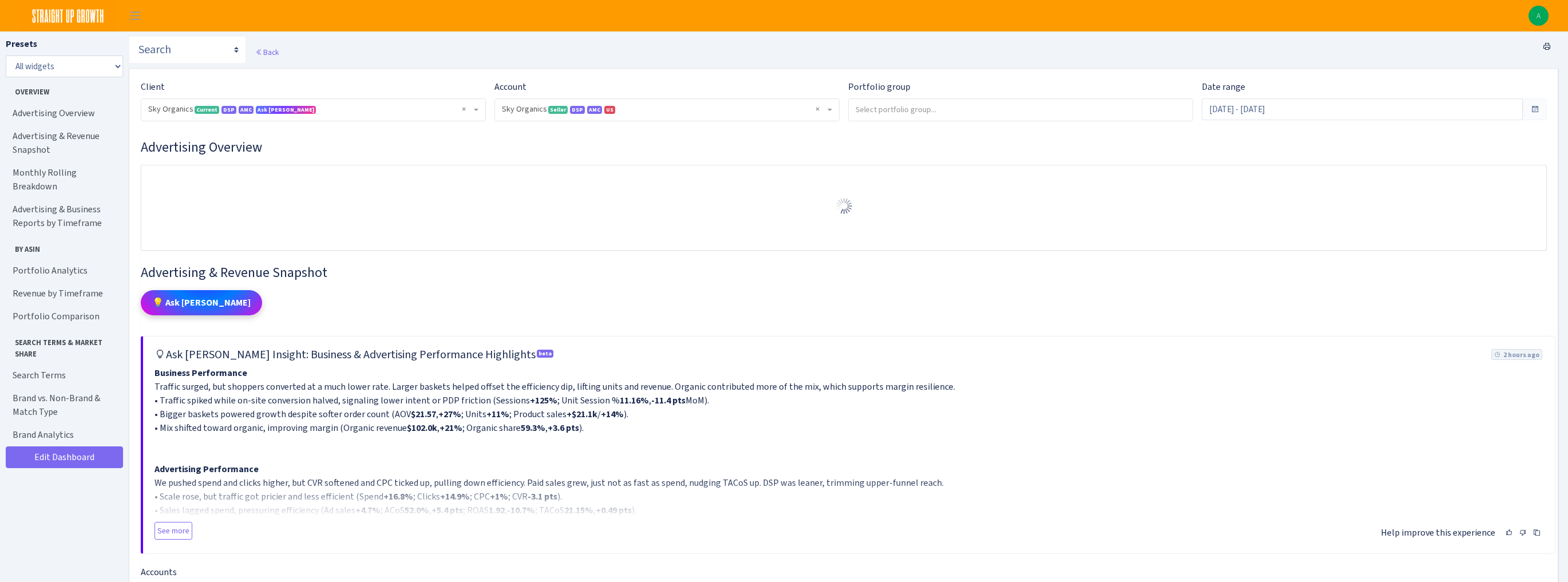
select select "[CREDIT_CARD_NUMBER]"
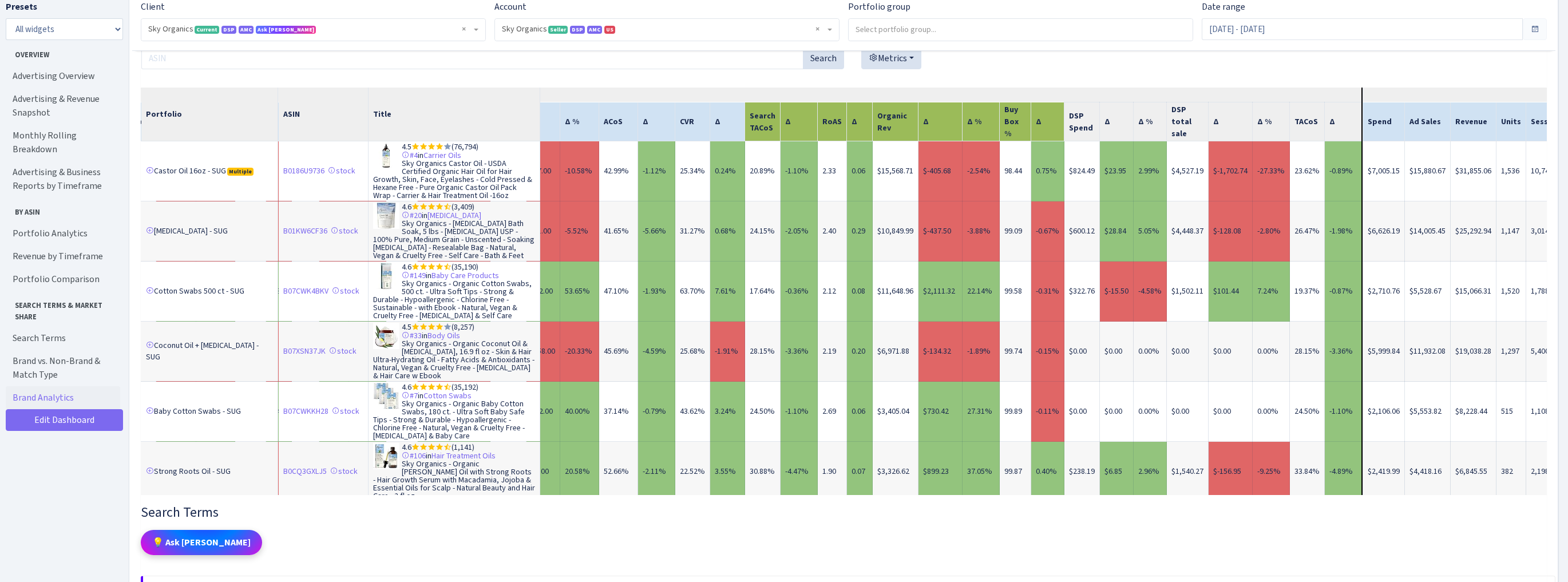
scroll to position [5817, 0]
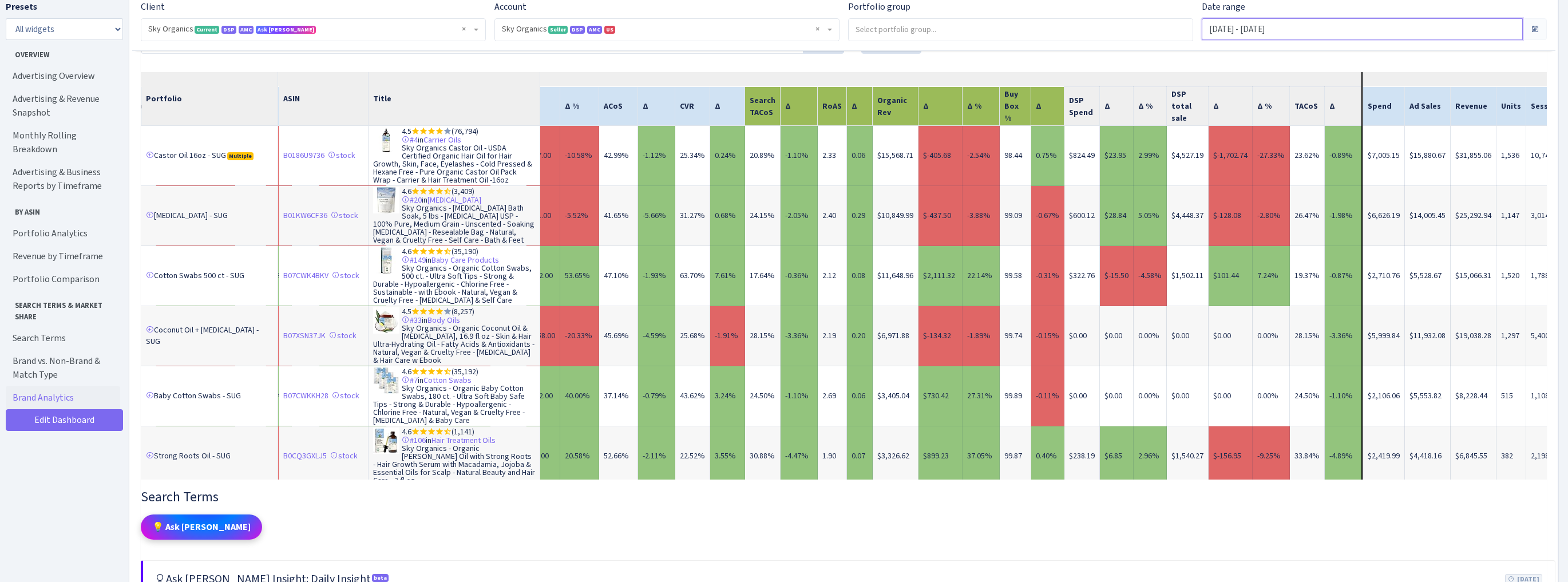
click at [1267, 28] on input "[DATE] - [DATE]" at bounding box center [1362, 29] width 321 height 22
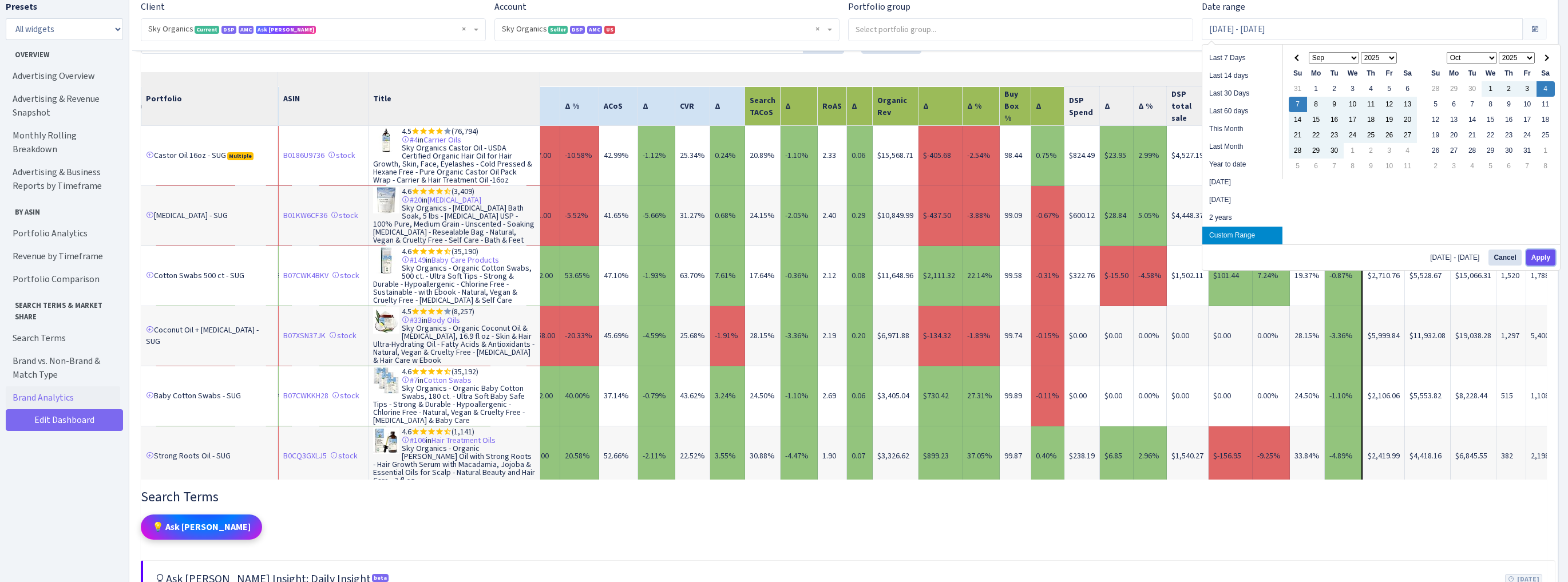
click at [1539, 257] on button "Apply" at bounding box center [1541, 257] width 29 height 16
type input "[DATE] - [DATE]"
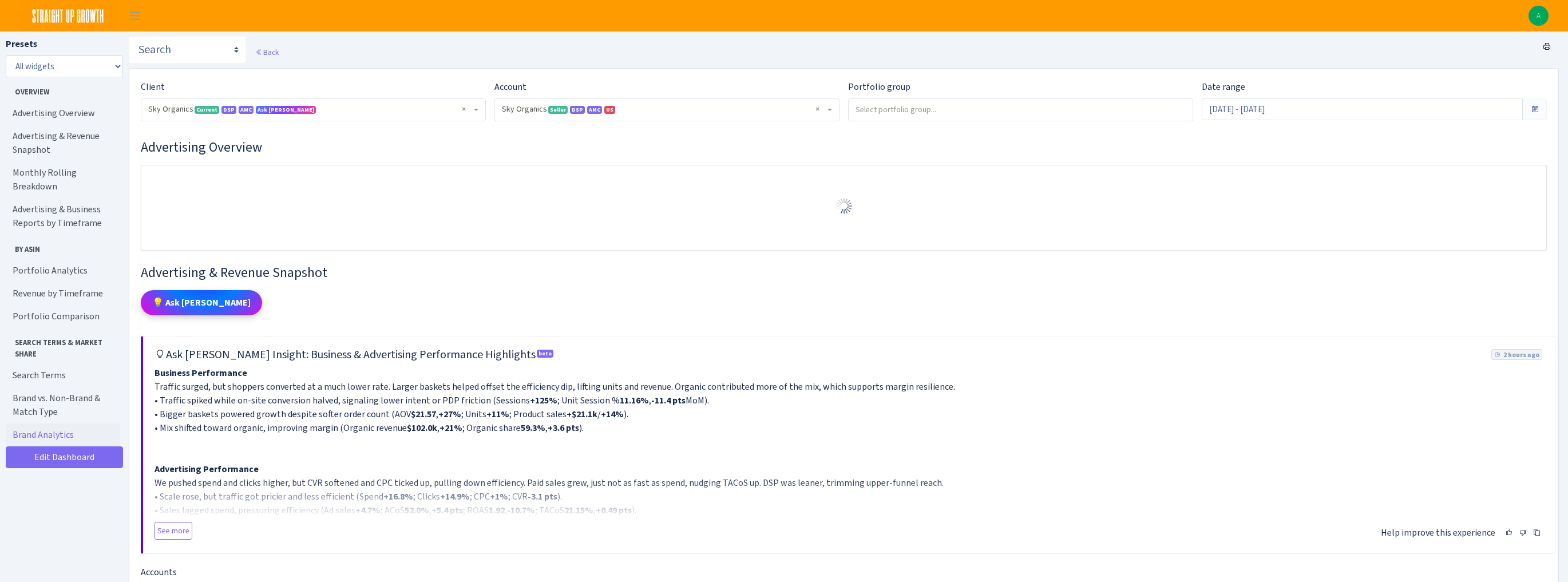
select select "[CREDIT_CARD_NUMBER]"
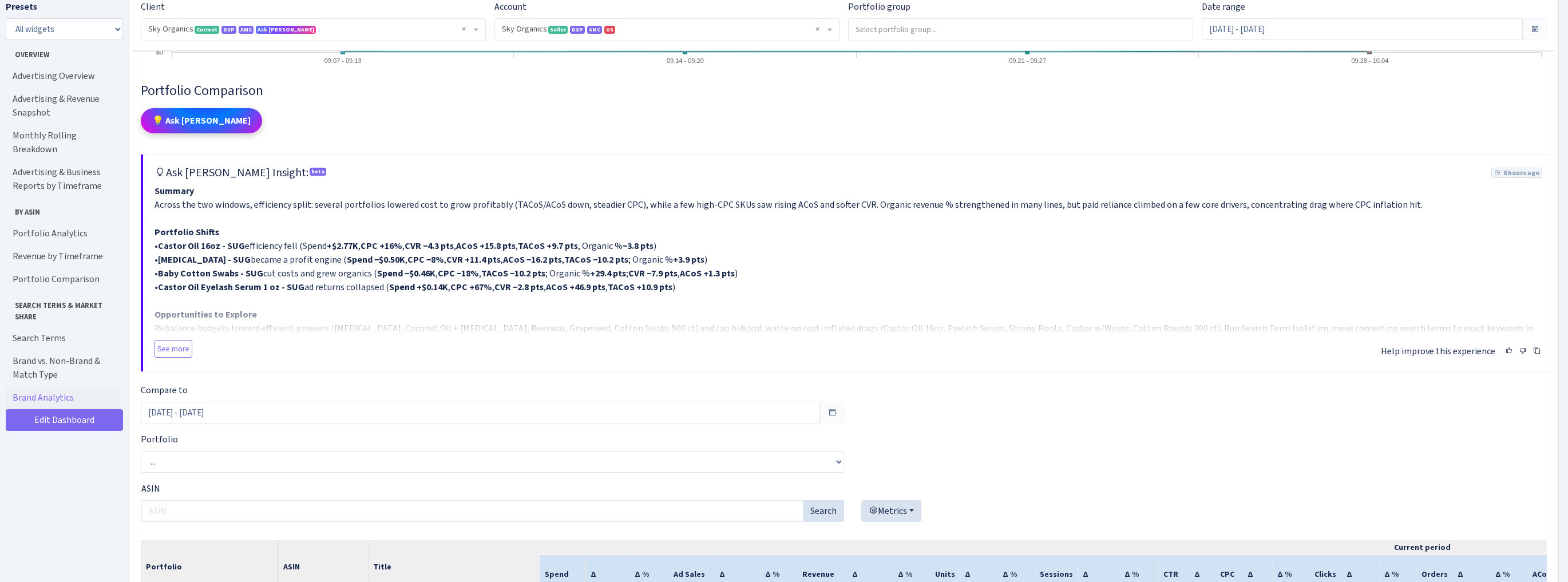
scroll to position [5725, 0]
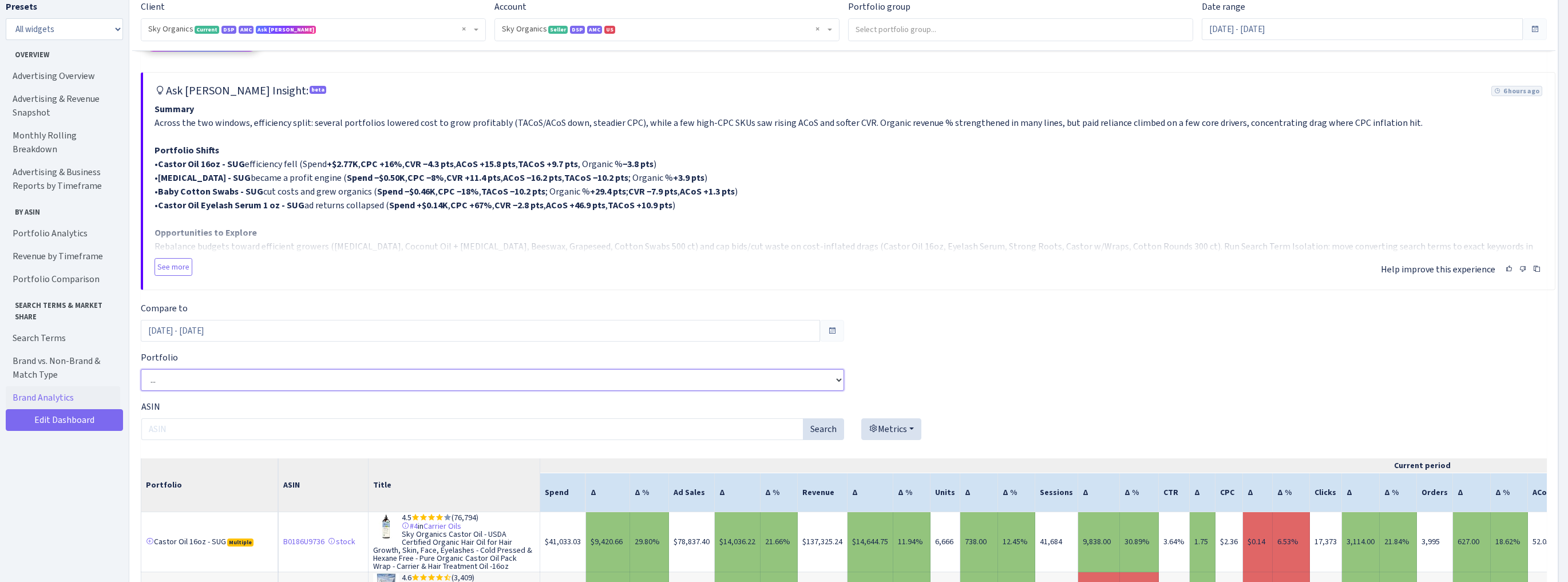
click at [336, 381] on select "... 16oz Castor Oil w/Wraps Almond Oil 16oz - SUG Baby Cotton Swabs - SUG Batan…" at bounding box center [492, 380] width 703 height 22
click at [1003, 325] on div "Portfolio Comparison 💡 Ask [PERSON_NAME] 💬 AI Assistant Try one of these: Think…" at bounding box center [844, 434] width 1406 height 866
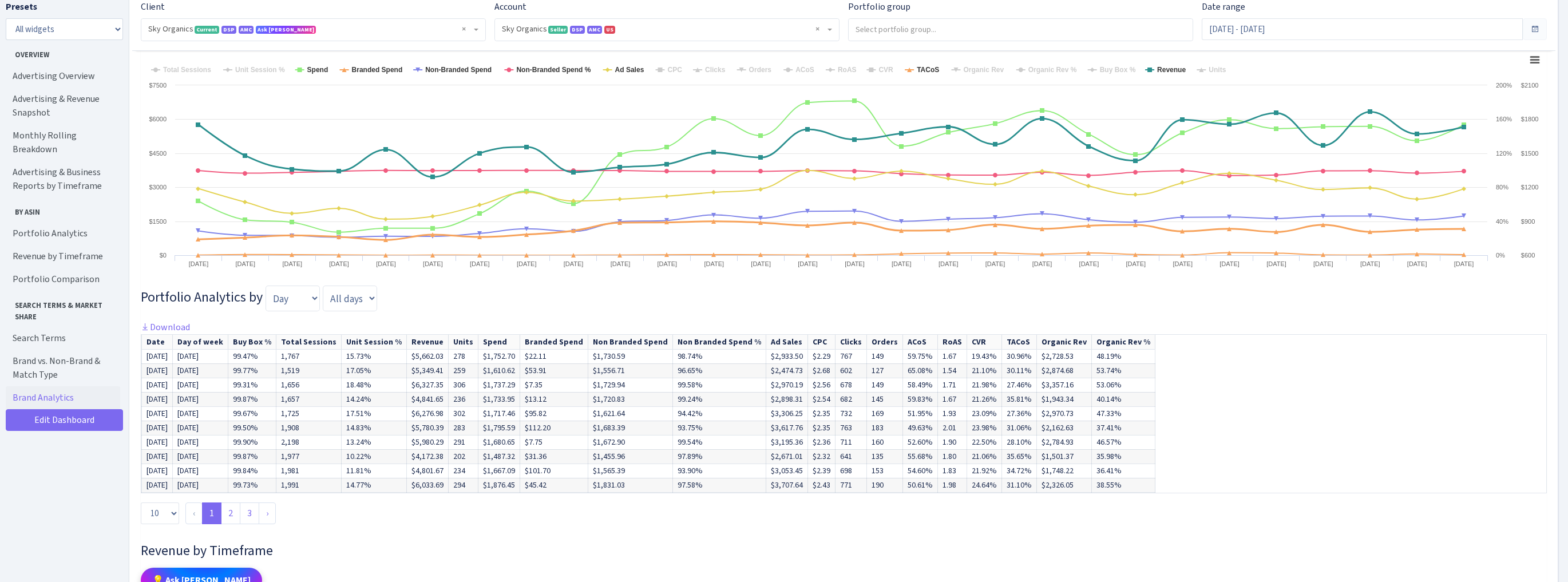
scroll to position [3344, 0]
click at [301, 302] on select "Day Week Month Quarter" at bounding box center [293, 298] width 54 height 25
select select "week"
click at [266, 290] on select "Day Week Month Quarter" at bounding box center [293, 298] width 54 height 25
